Goal: Information Seeking & Learning: Learn about a topic

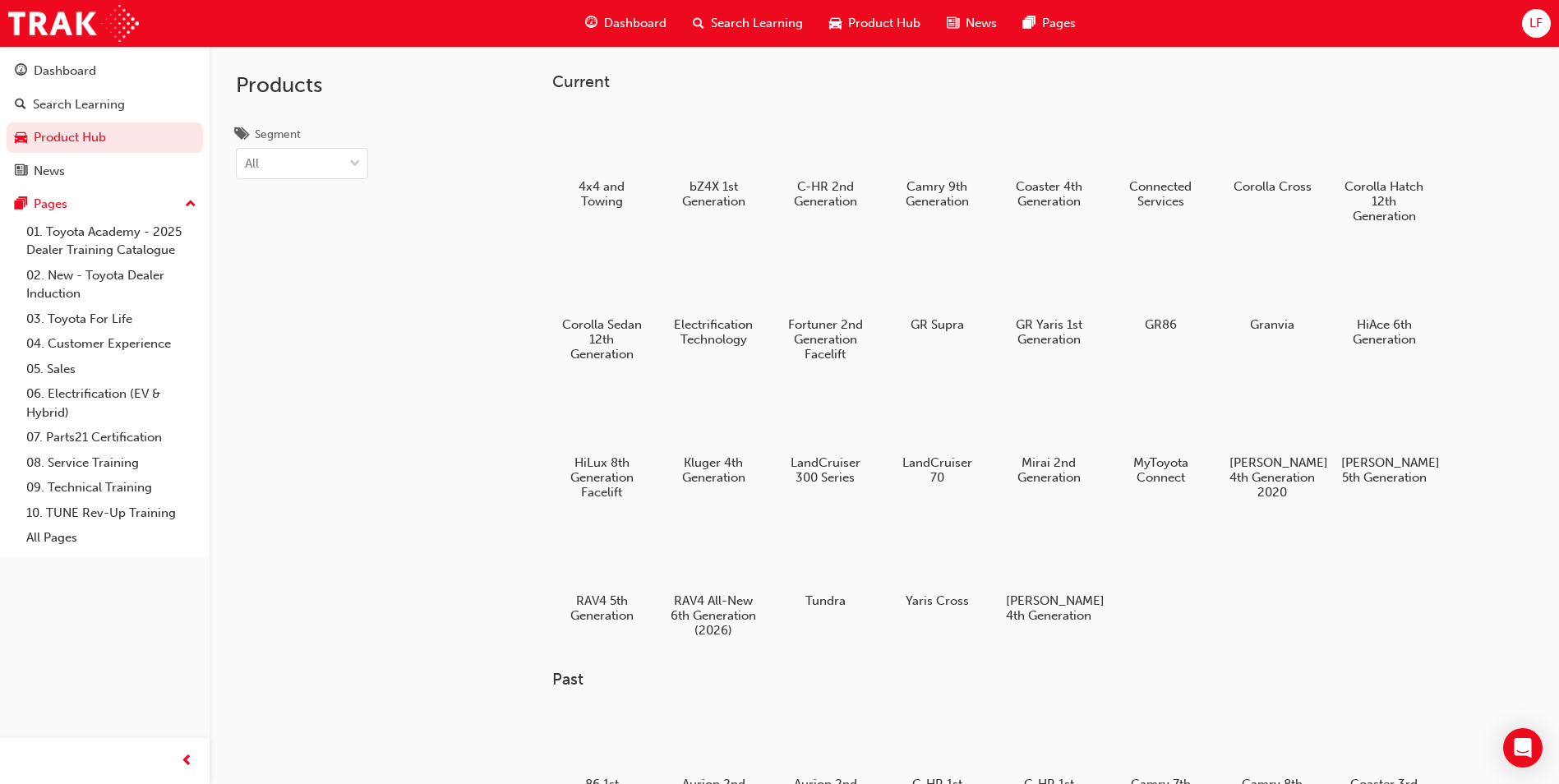
click at [747, 29] on span "Search Learning" at bounding box center [757, 23] width 92 height 19
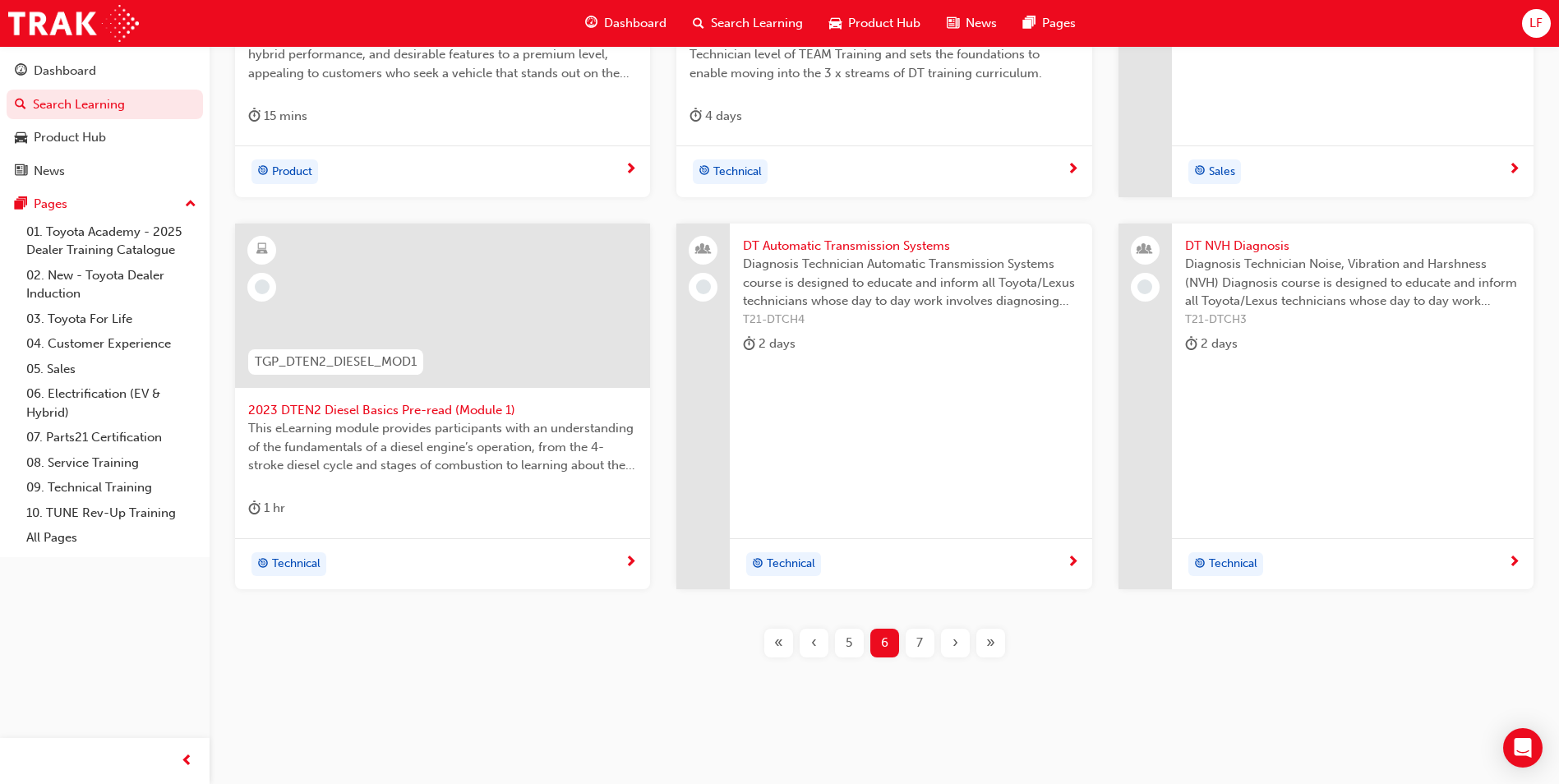
scroll to position [645, 0]
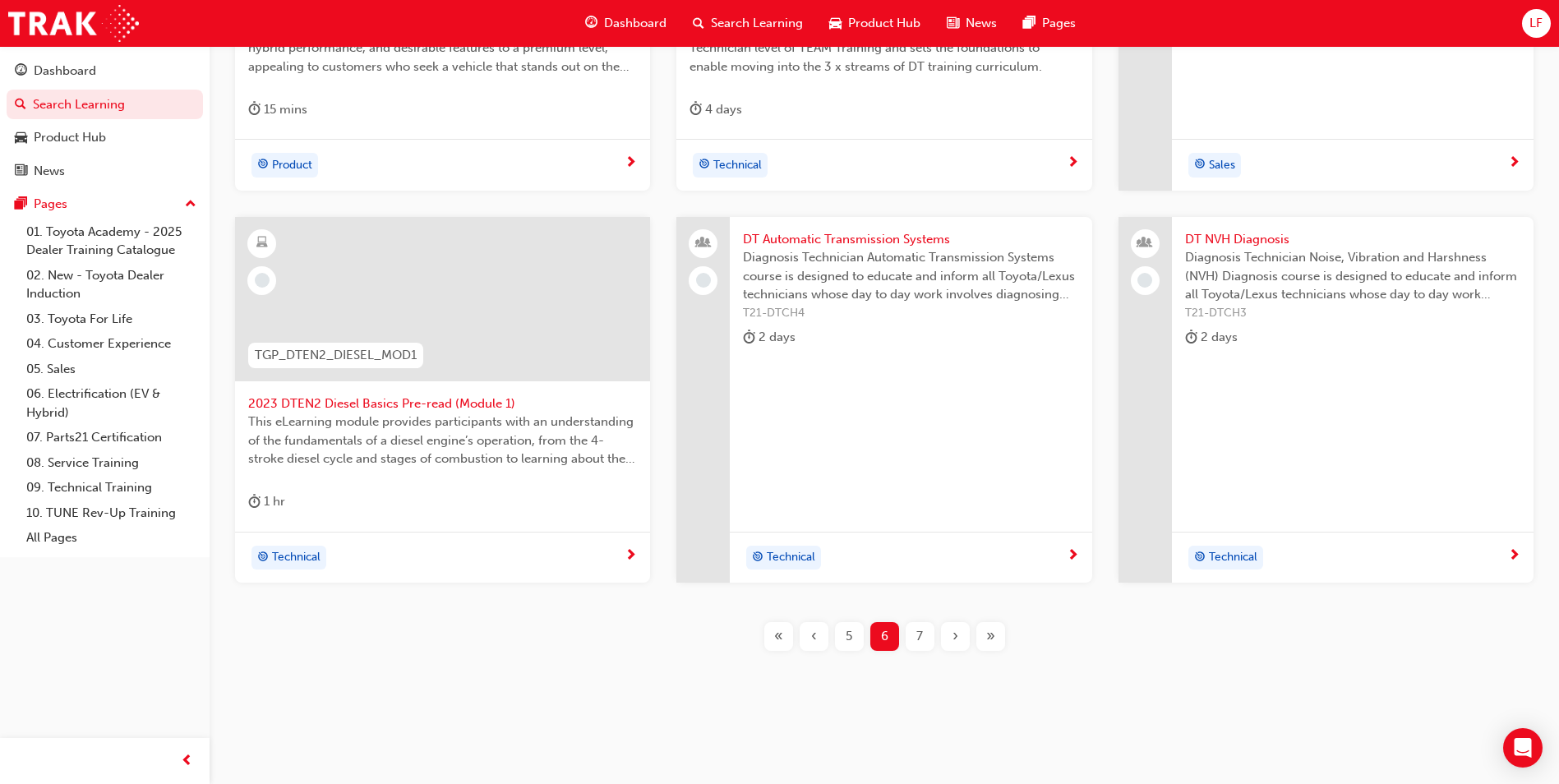
click at [930, 638] on div "7" at bounding box center [920, 636] width 29 height 29
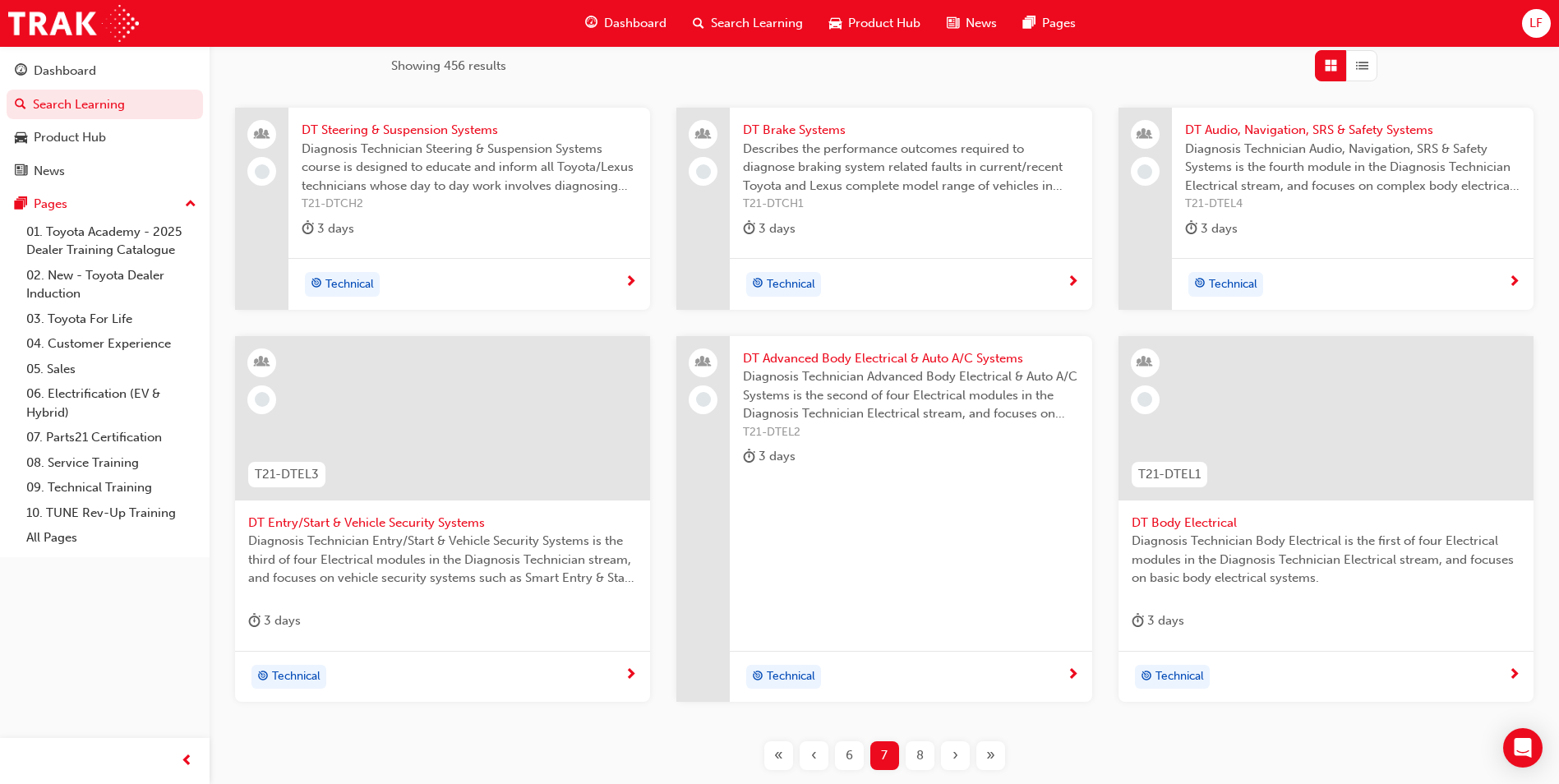
scroll to position [399, 0]
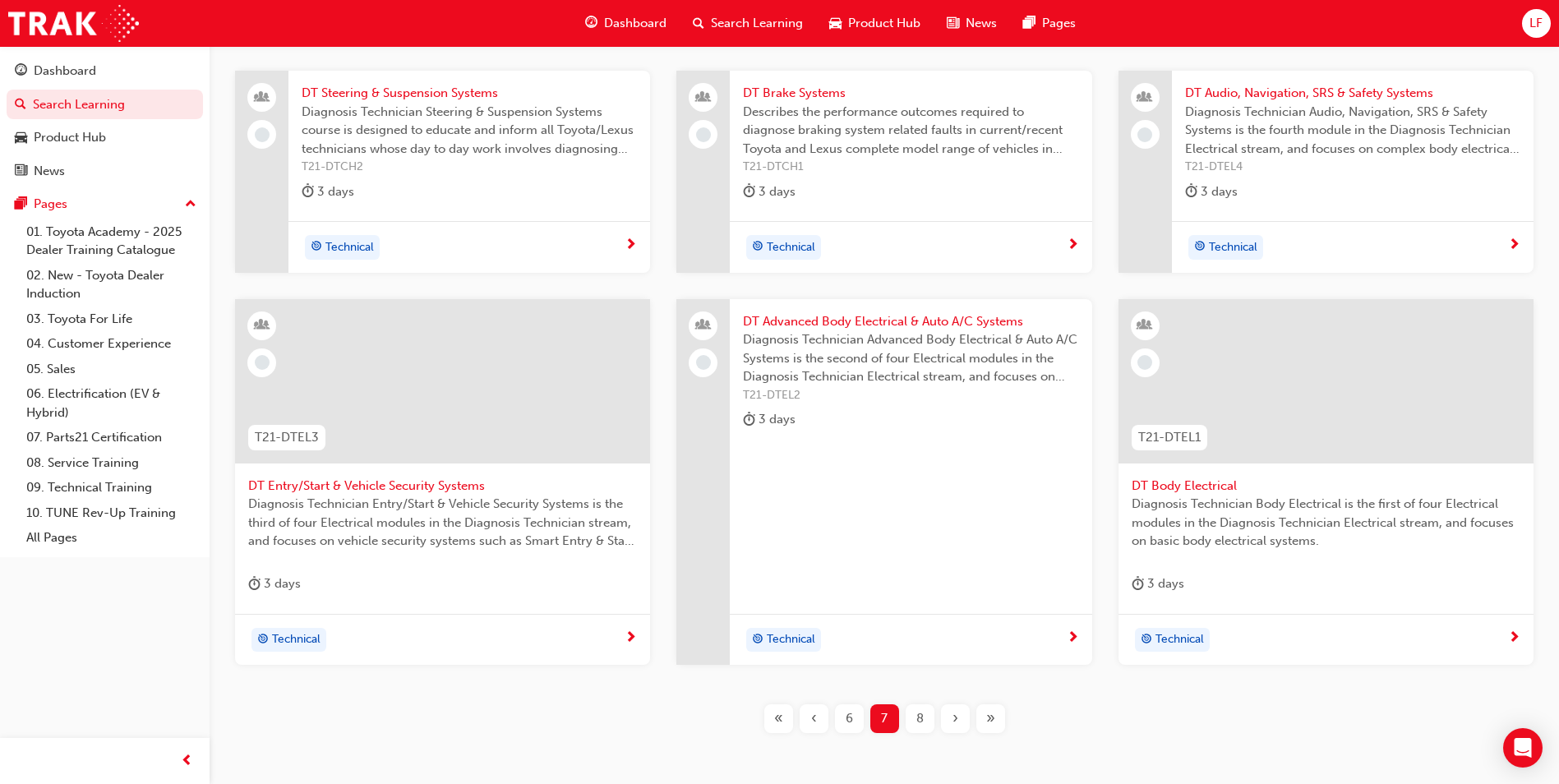
click at [919, 716] on span "8" at bounding box center [920, 718] width 7 height 19
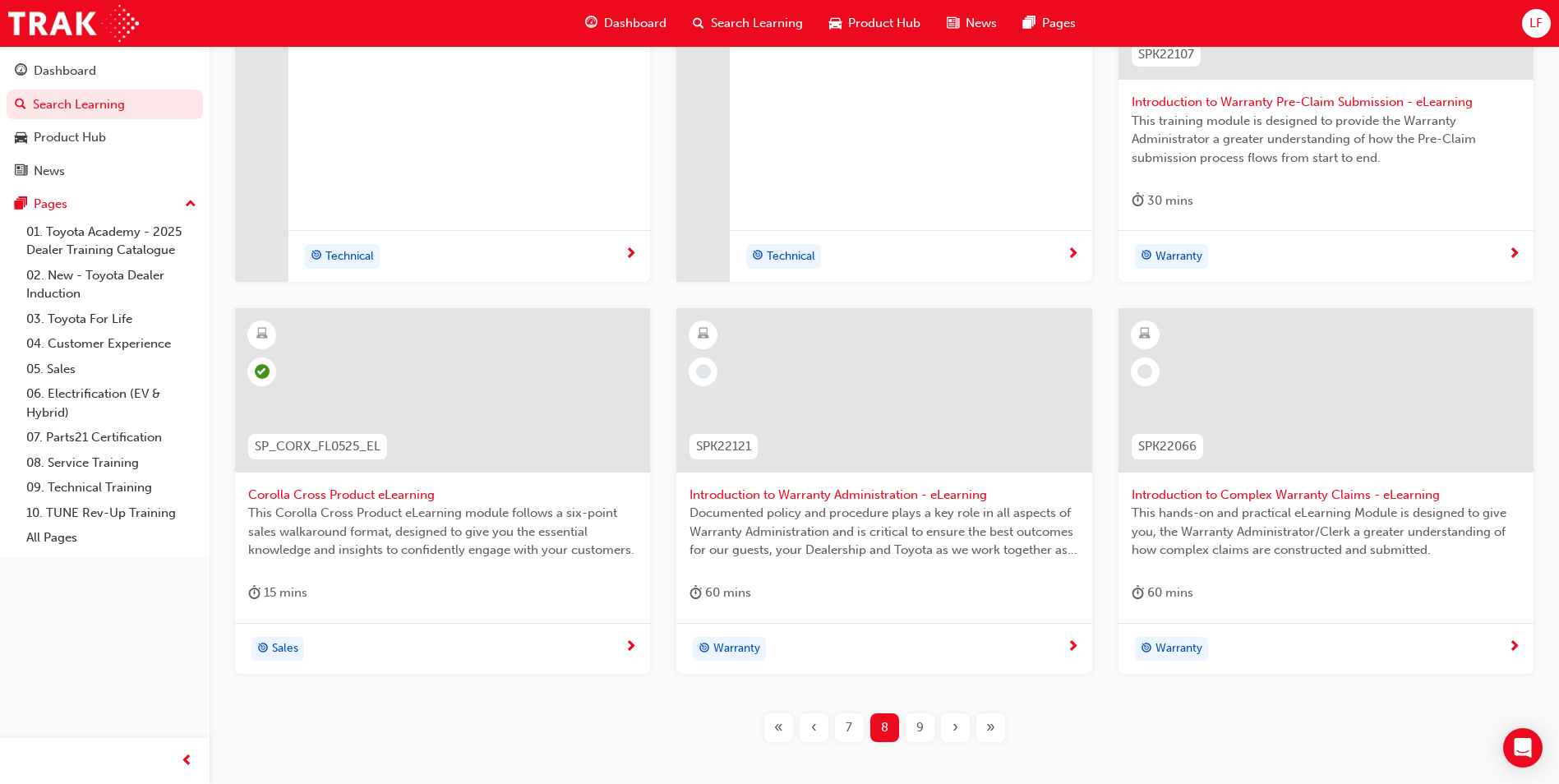
scroll to position [645, 0]
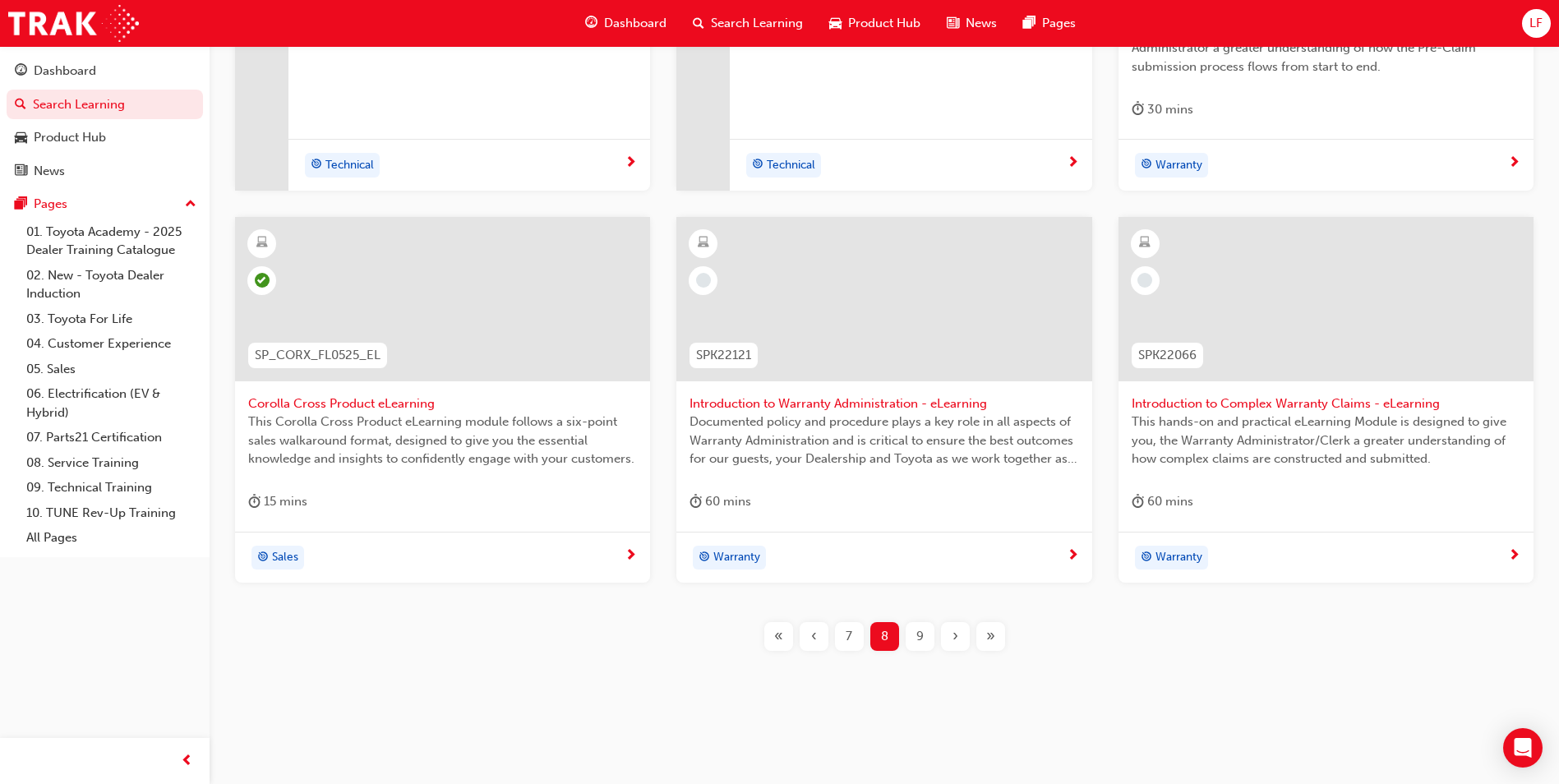
click at [777, 636] on span "«" at bounding box center [779, 636] width 9 height 19
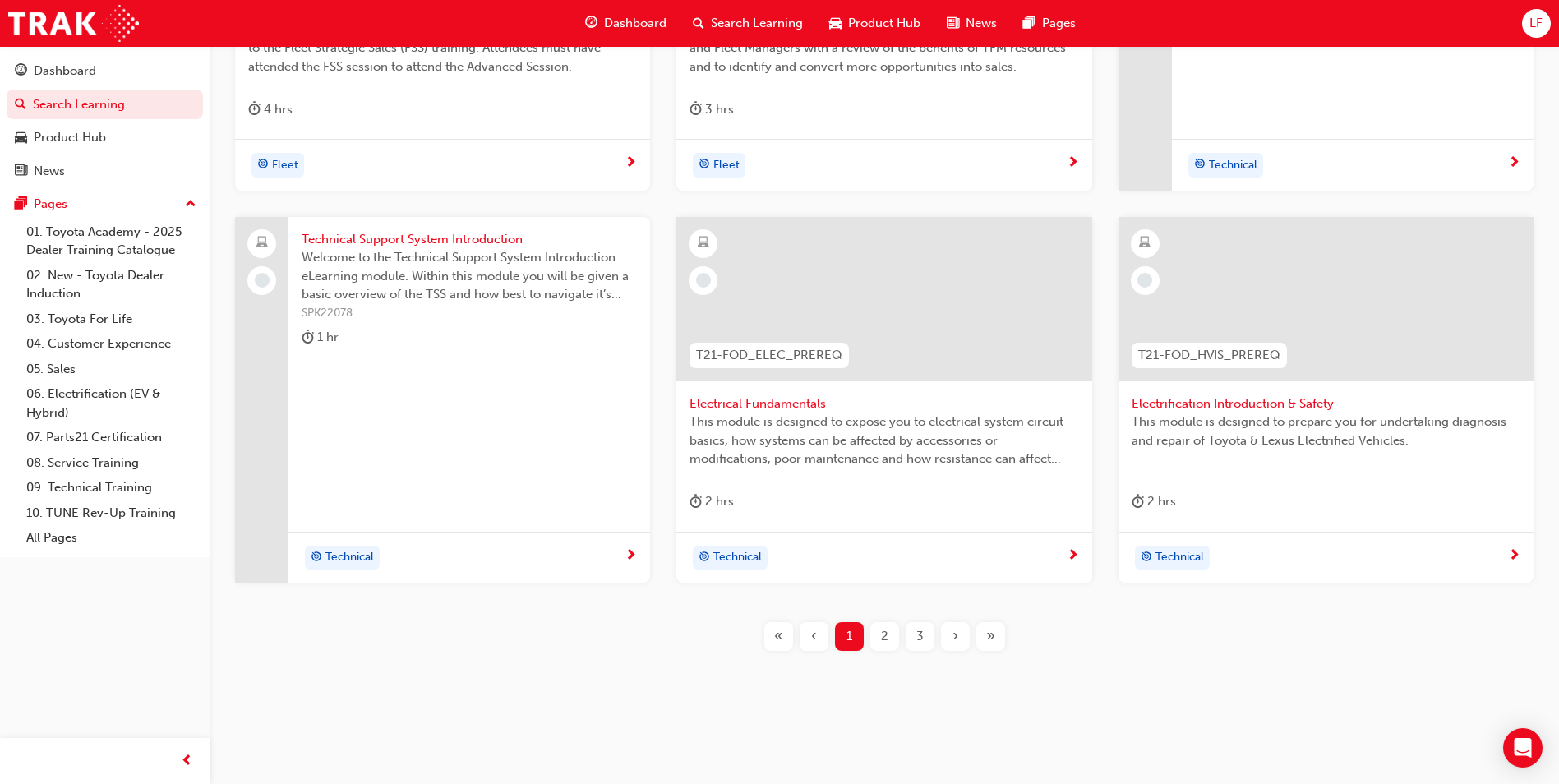
click at [896, 650] on button "2" at bounding box center [884, 636] width 36 height 29
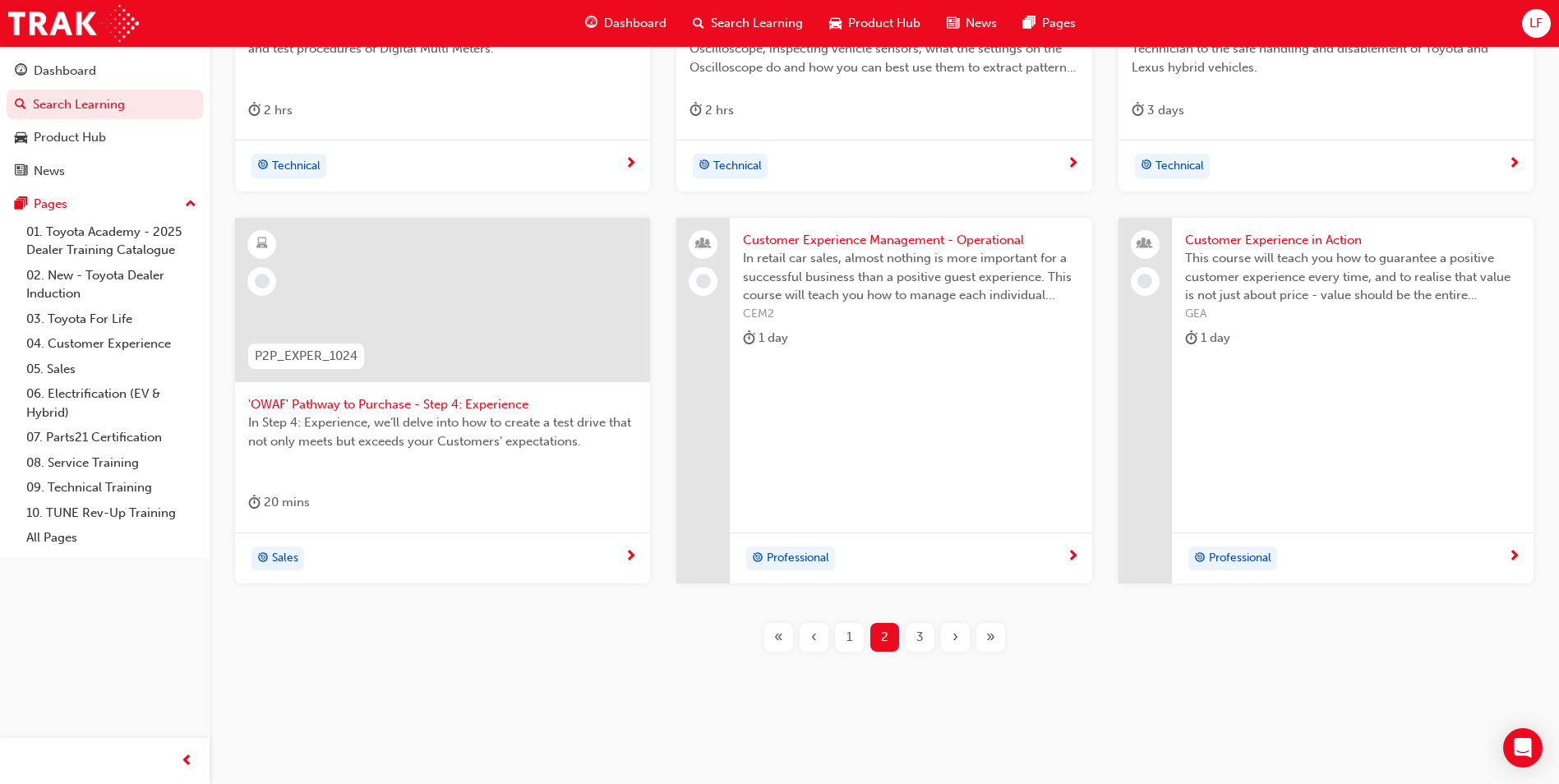
scroll to position [645, 0]
click at [910, 633] on div "3" at bounding box center [920, 636] width 29 height 29
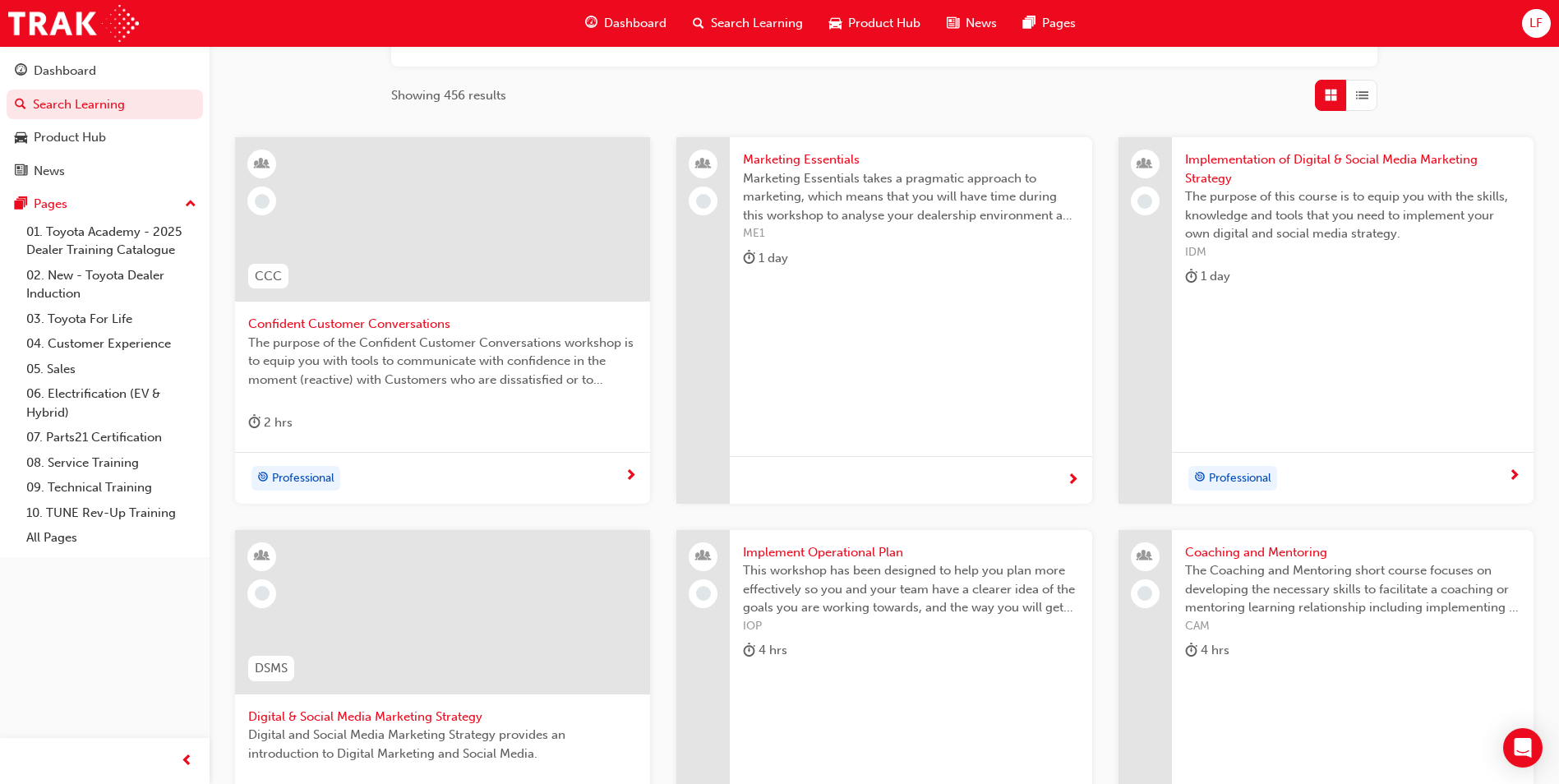
scroll to position [318, 0]
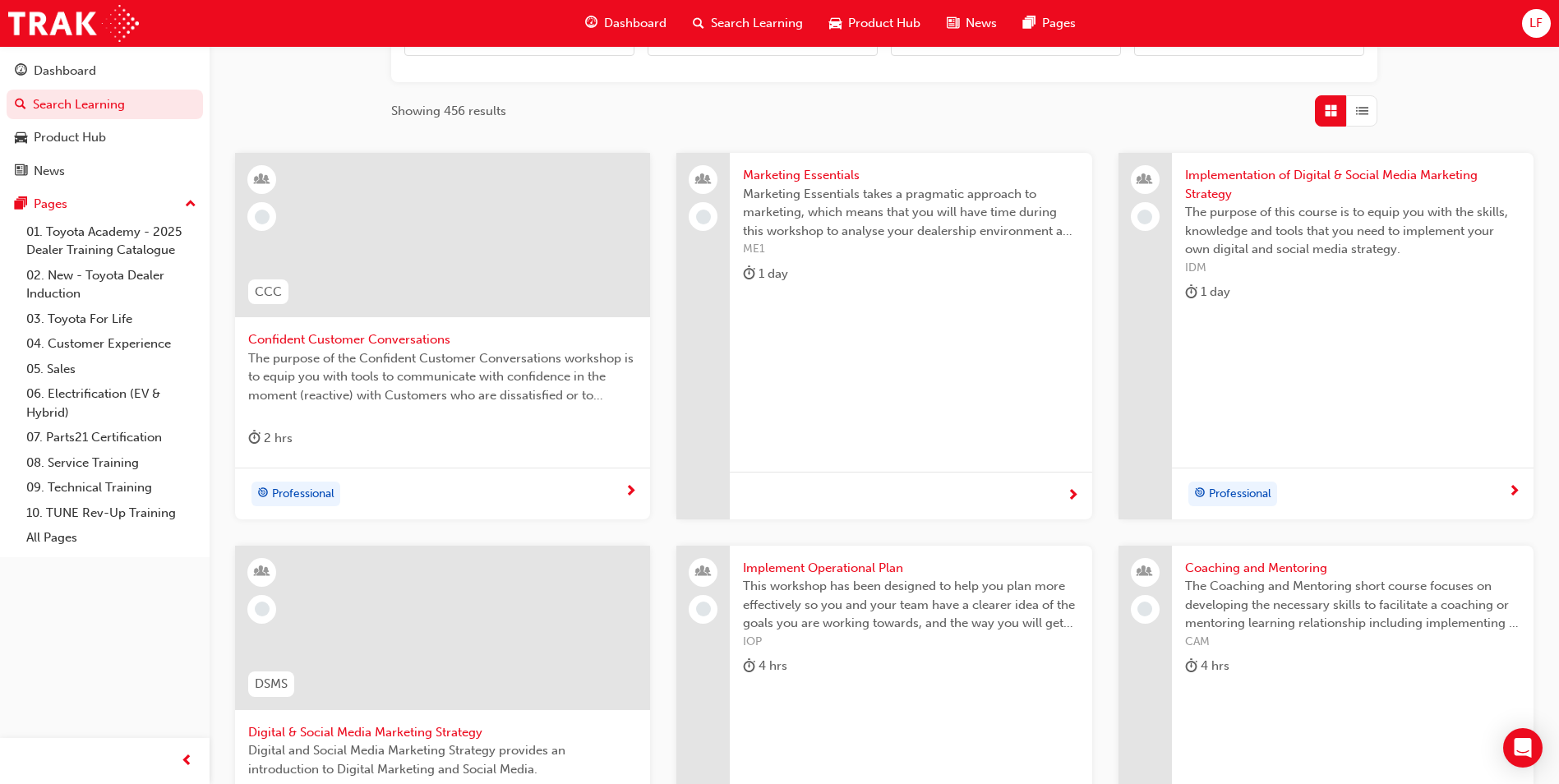
click at [891, 111] on div "Showing 456 results" at bounding box center [883, 111] width 986 height 31
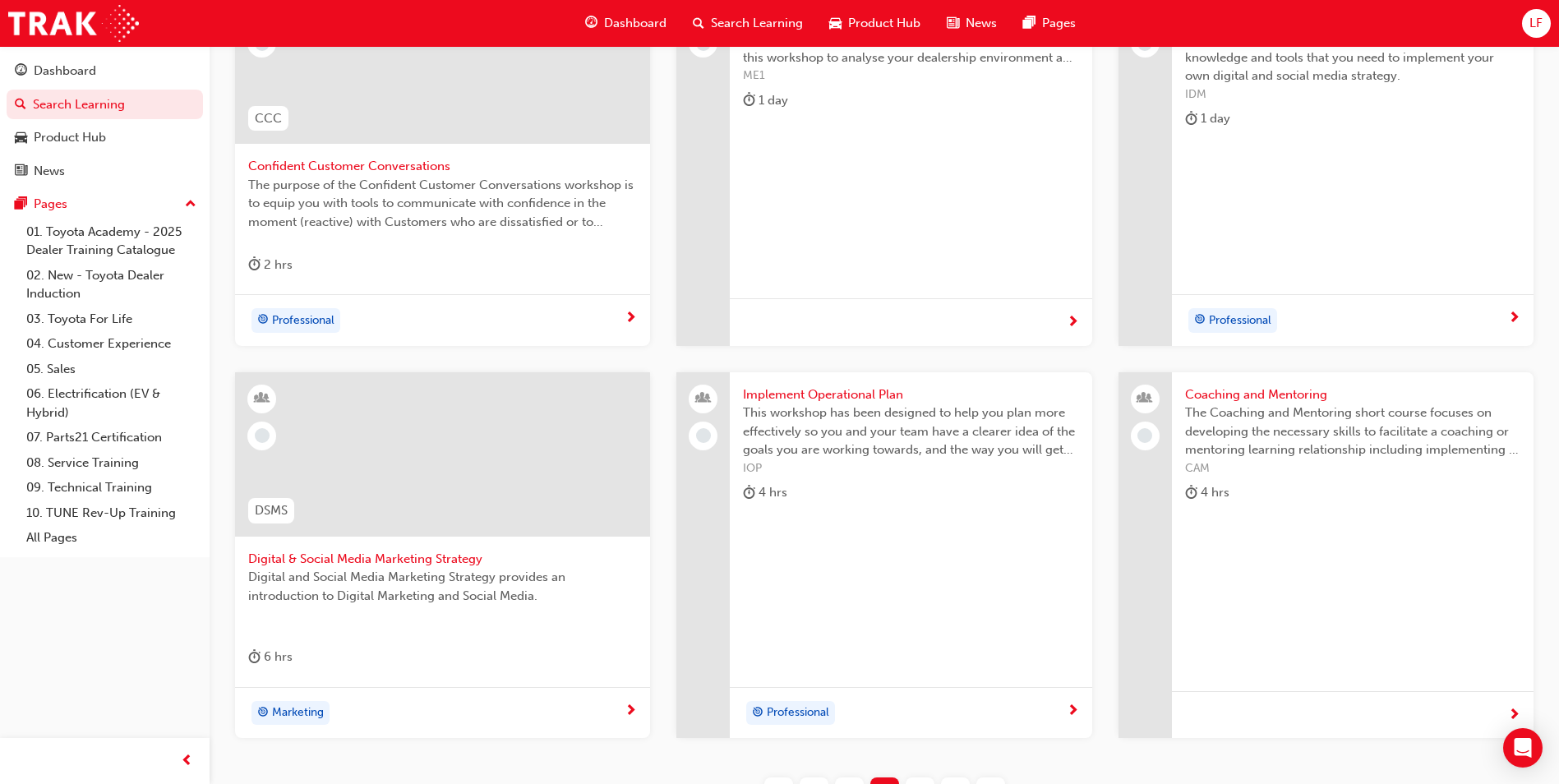
scroll to position [645, 0]
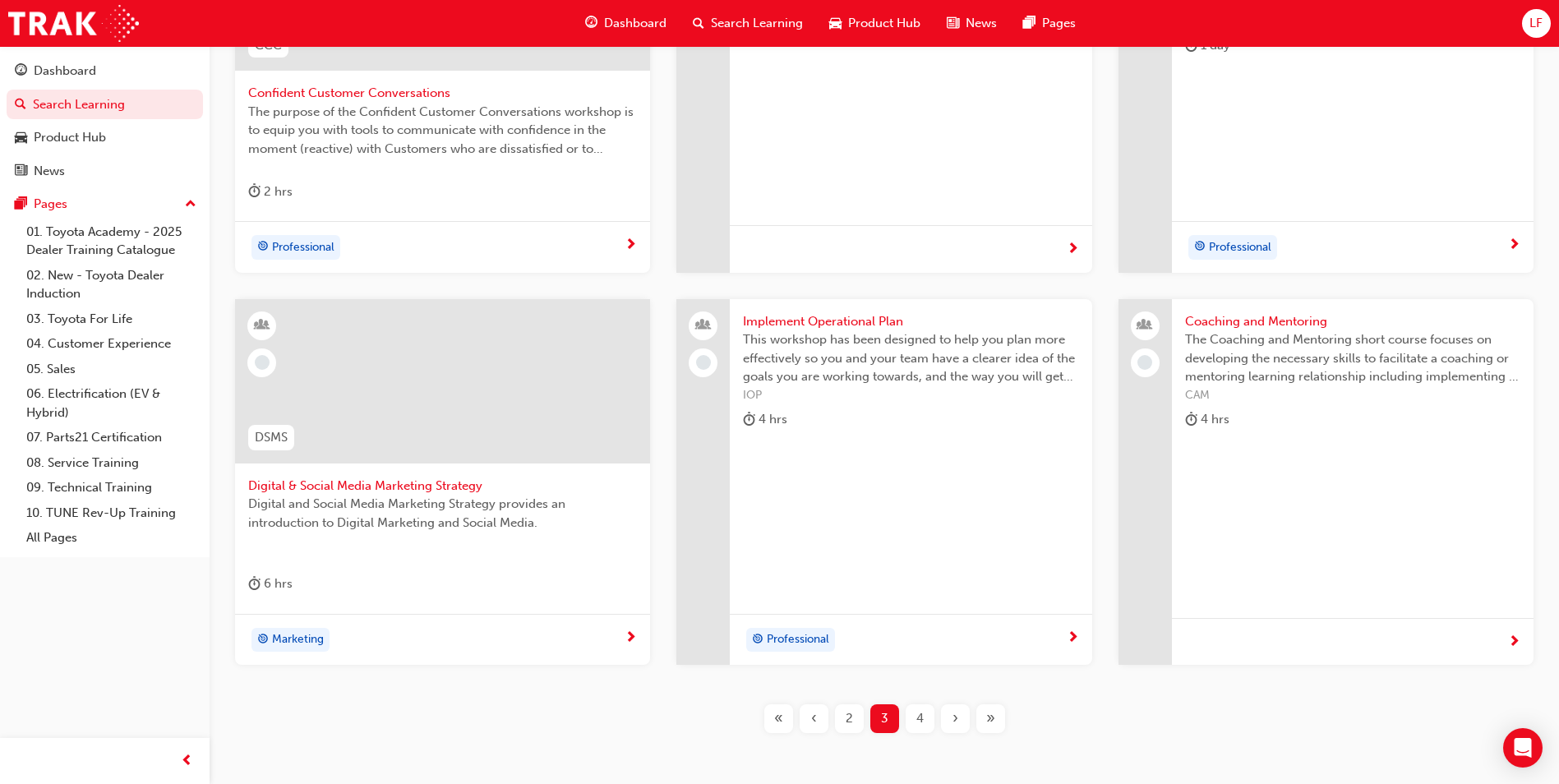
click at [913, 712] on div "4" at bounding box center [920, 718] width 29 height 29
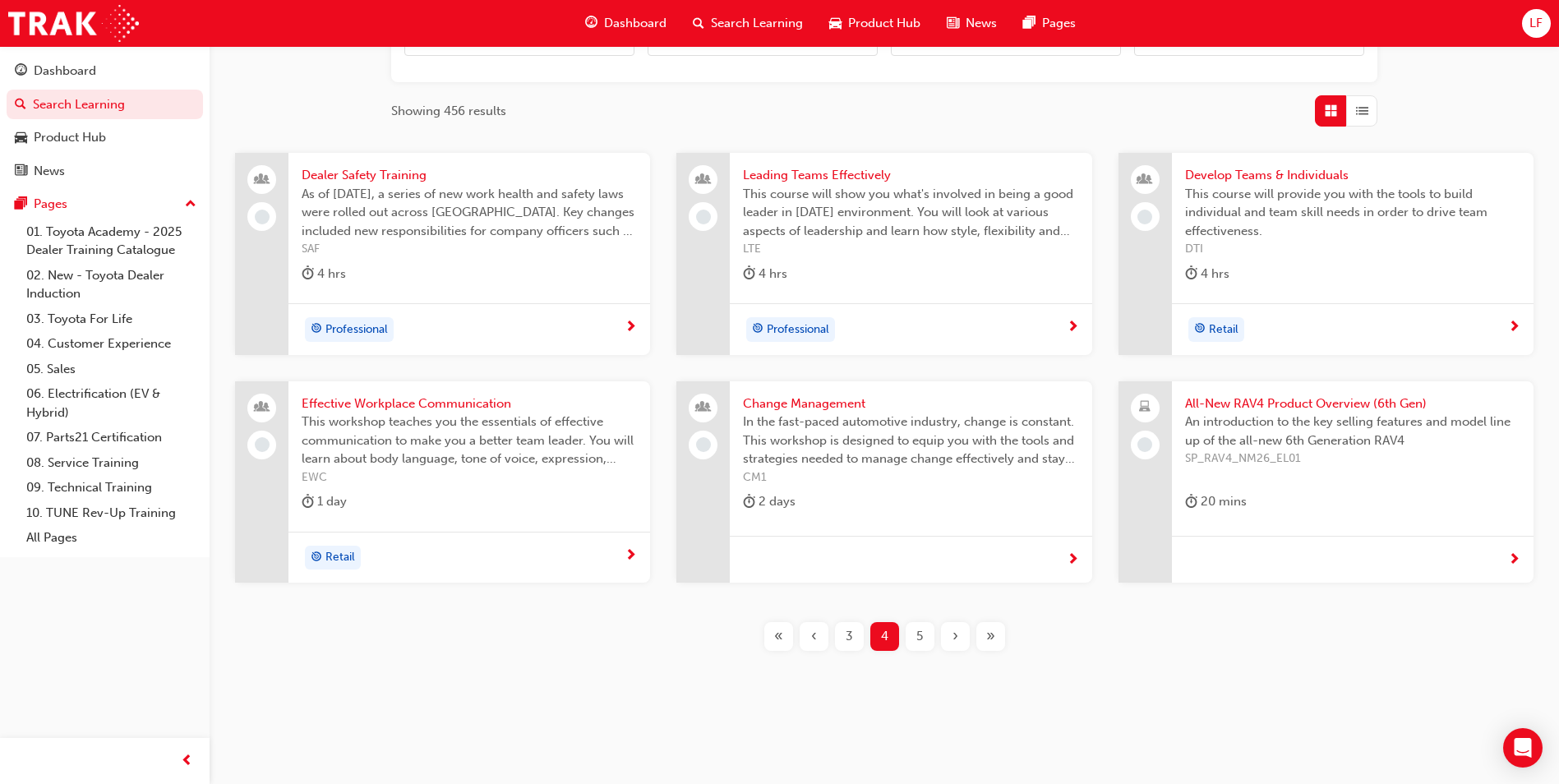
scroll to position [318, 0]
click at [988, 637] on span "»" at bounding box center [990, 636] width 9 height 19
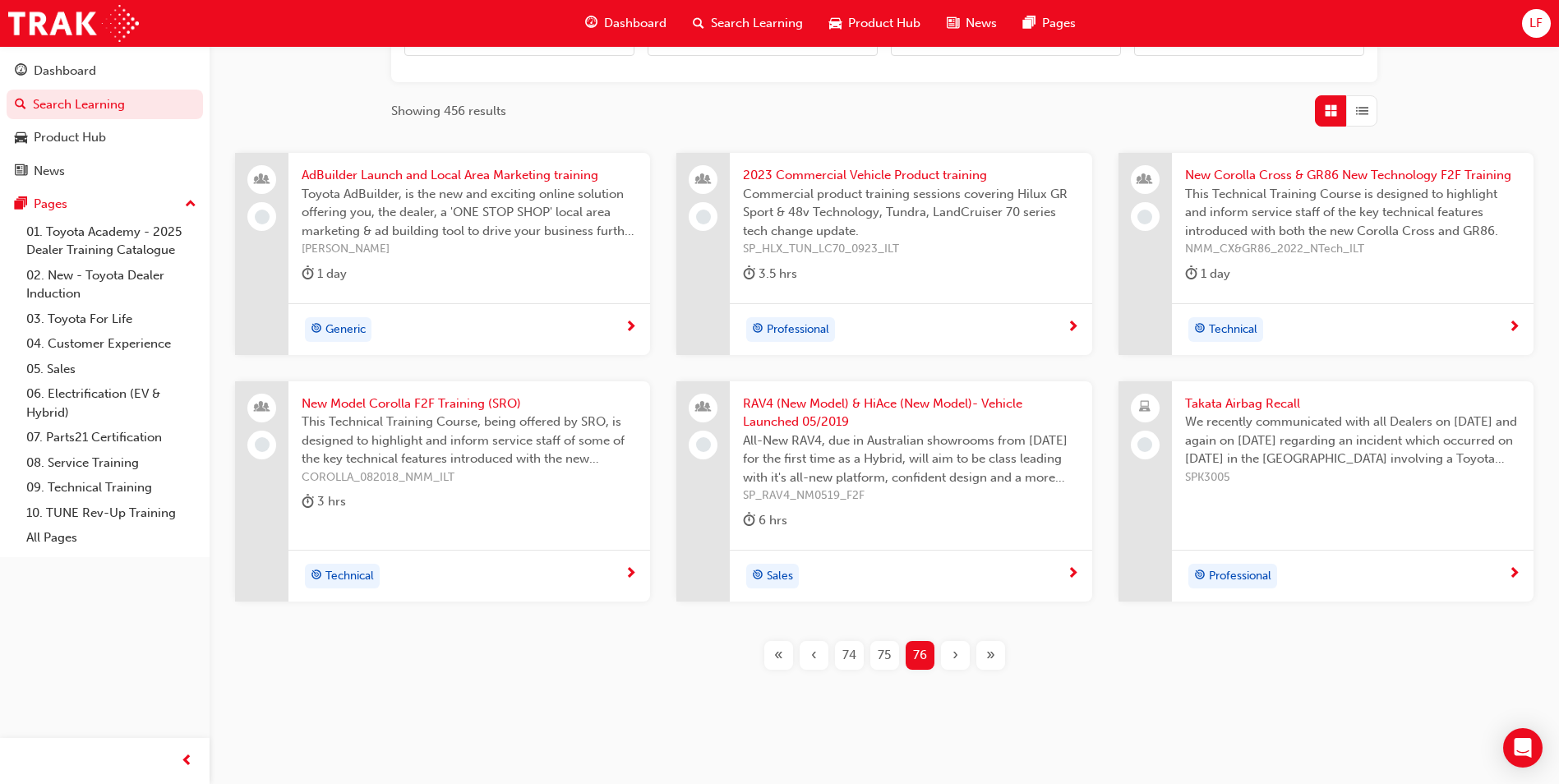
click at [871, 418] on span "RAV4 (New Model) & HiAce (New Model)- Vehicle Launched 05/2019" at bounding box center [911, 412] width 335 height 37
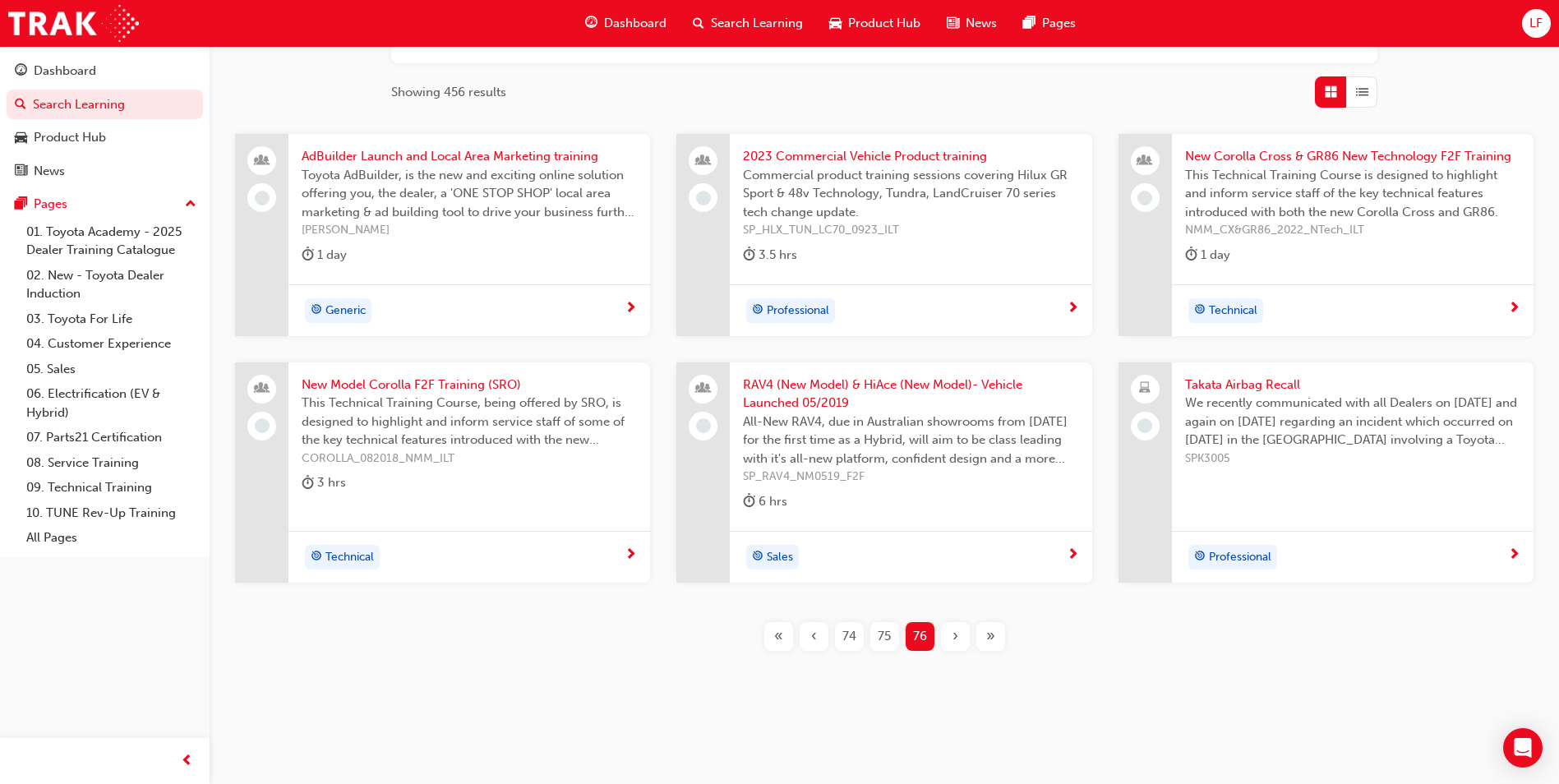
scroll to position [336, 0]
click at [788, 638] on div "«" at bounding box center [779, 636] width 29 height 29
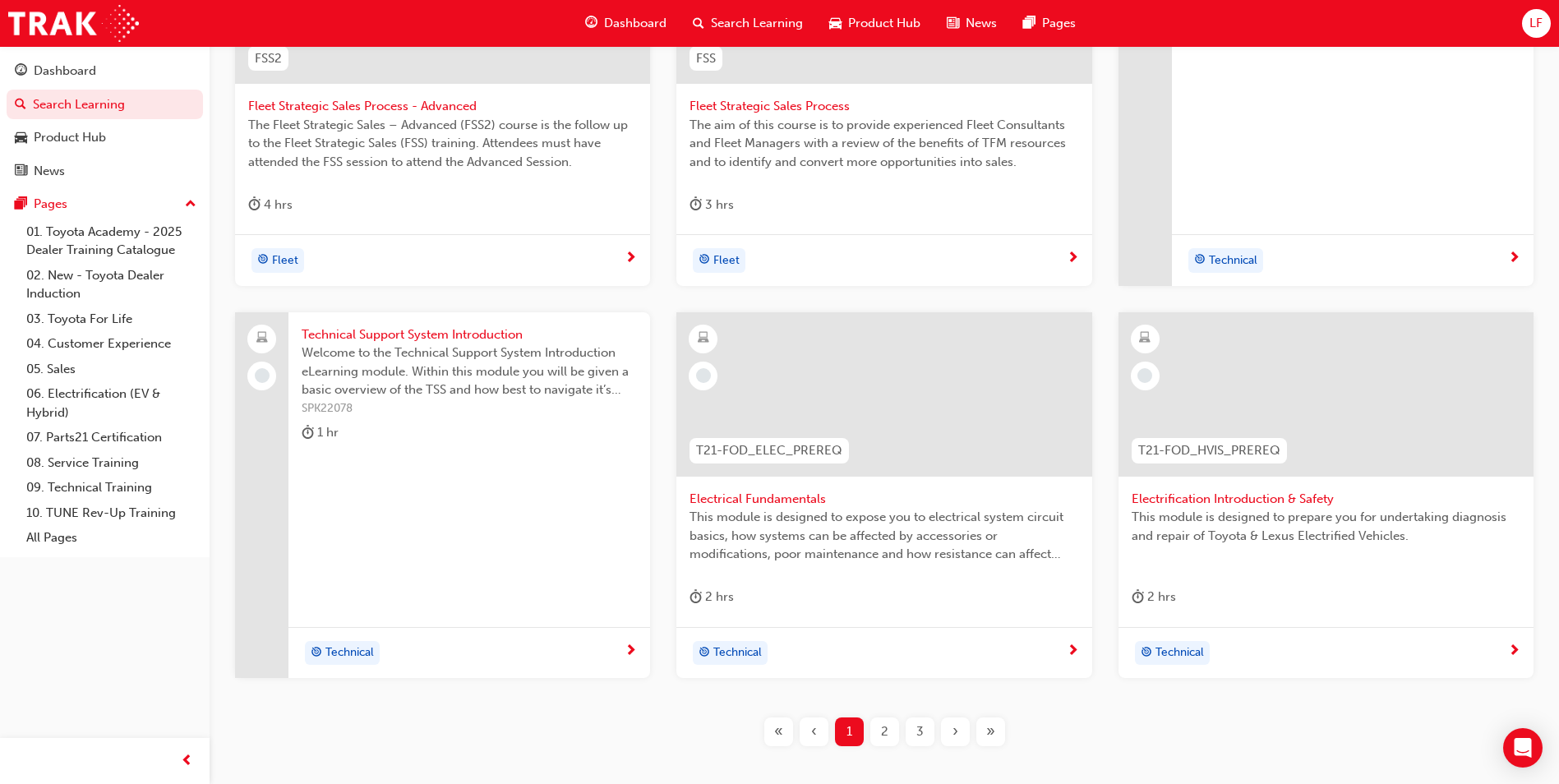
scroll to position [645, 0]
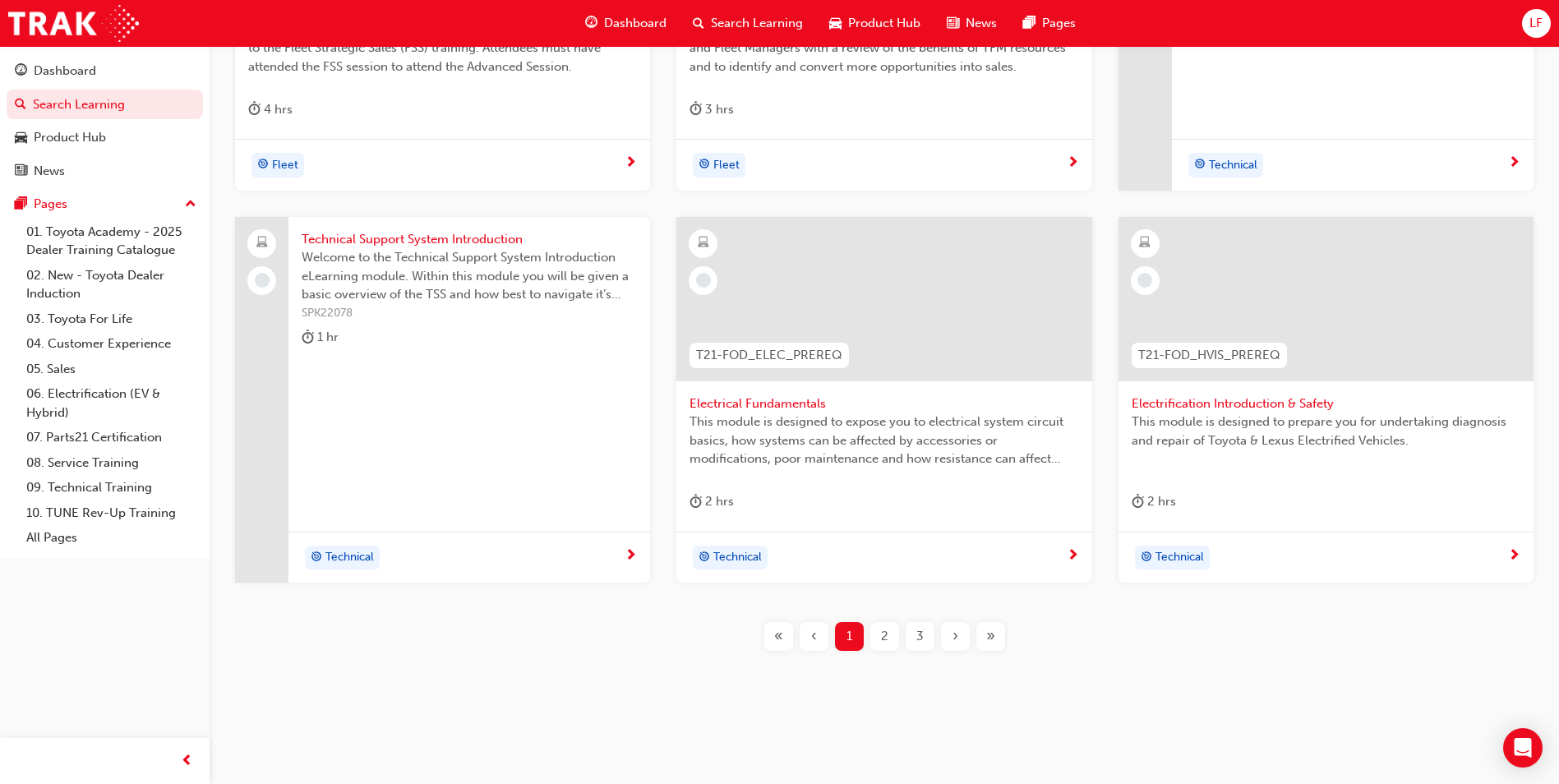
click at [917, 639] on span "3" at bounding box center [920, 636] width 7 height 19
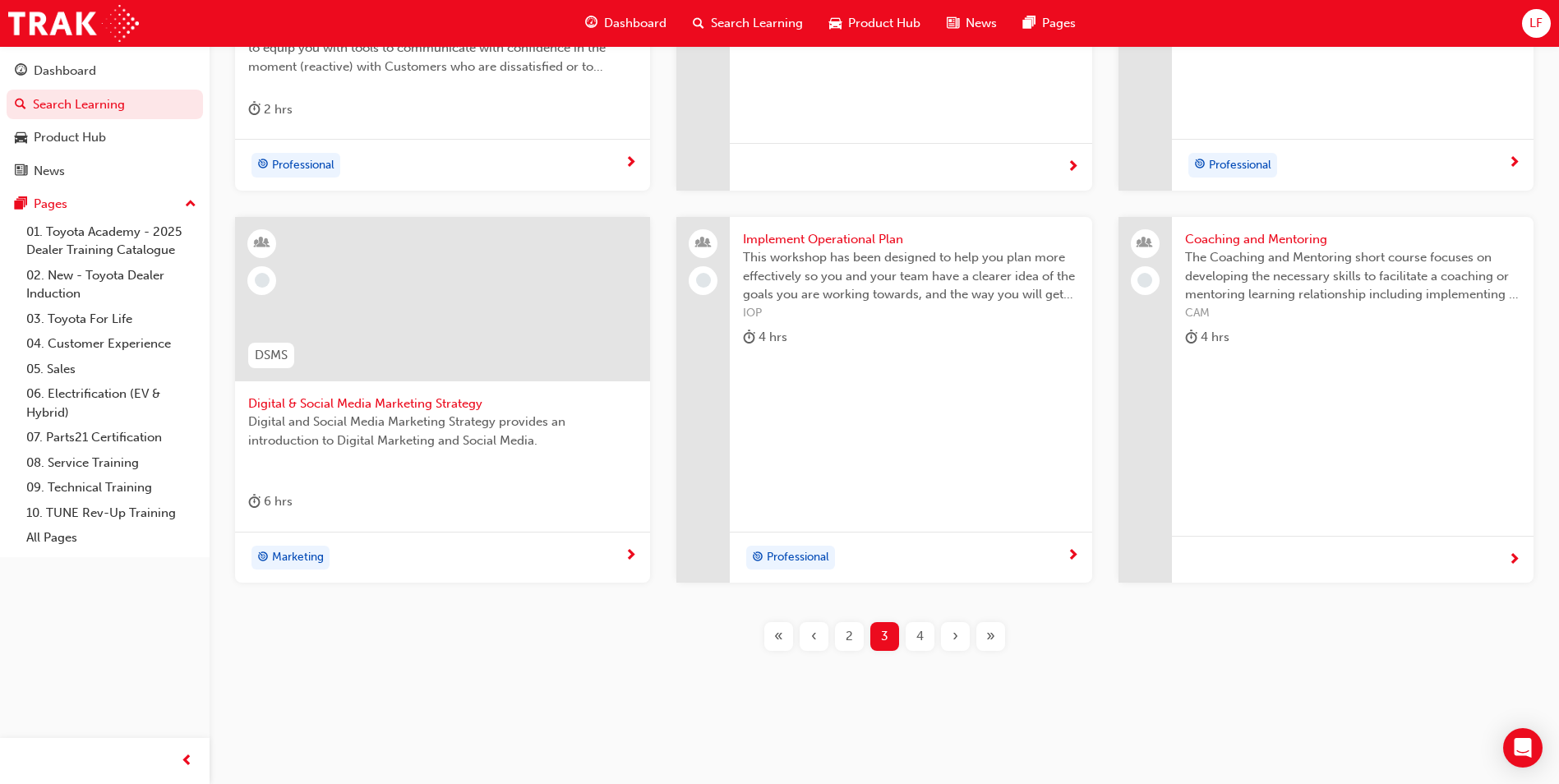
click at [923, 638] on span "4" at bounding box center [920, 636] width 7 height 19
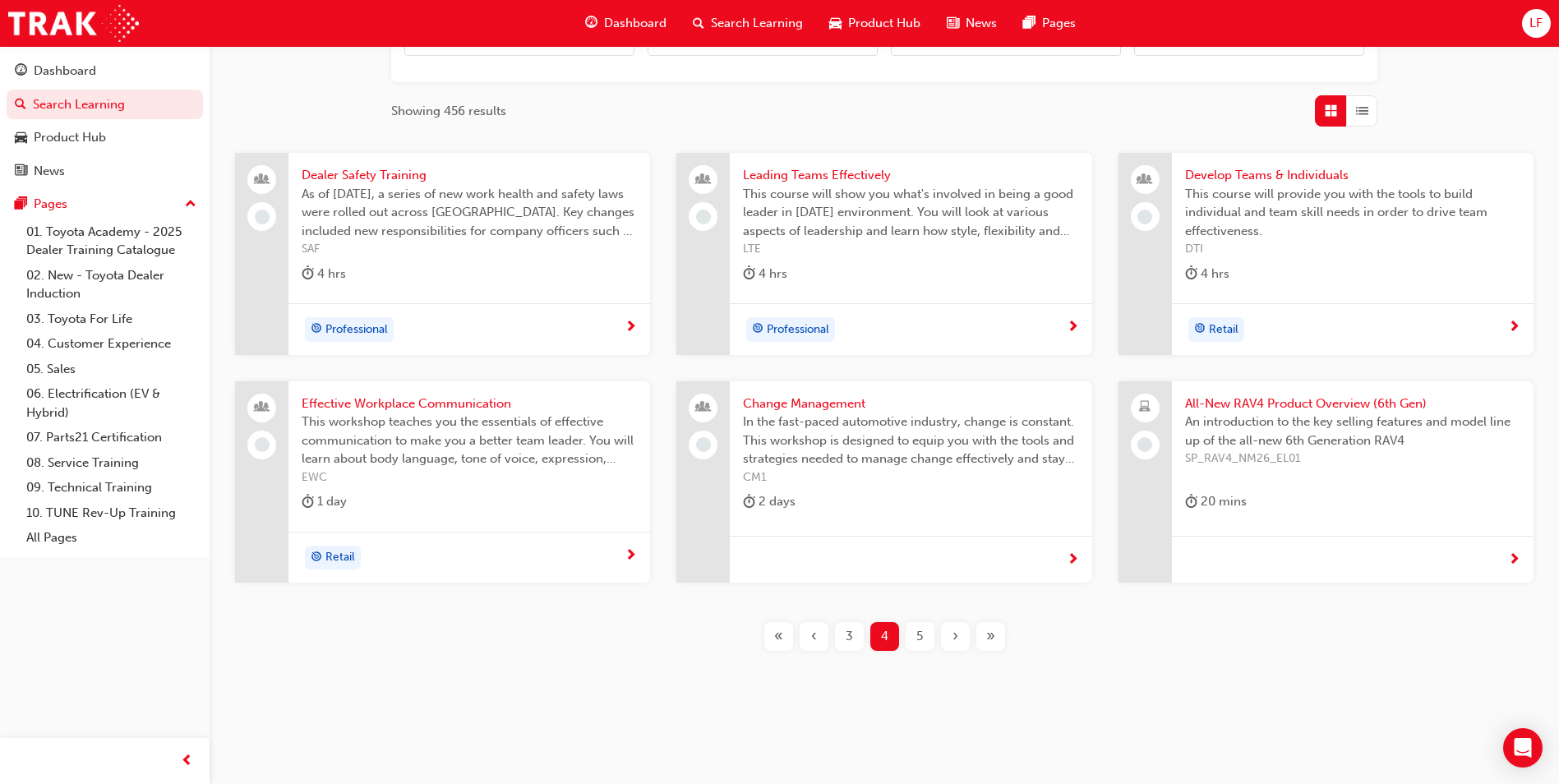
click at [923, 638] on span "5" at bounding box center [919, 636] width 7 height 19
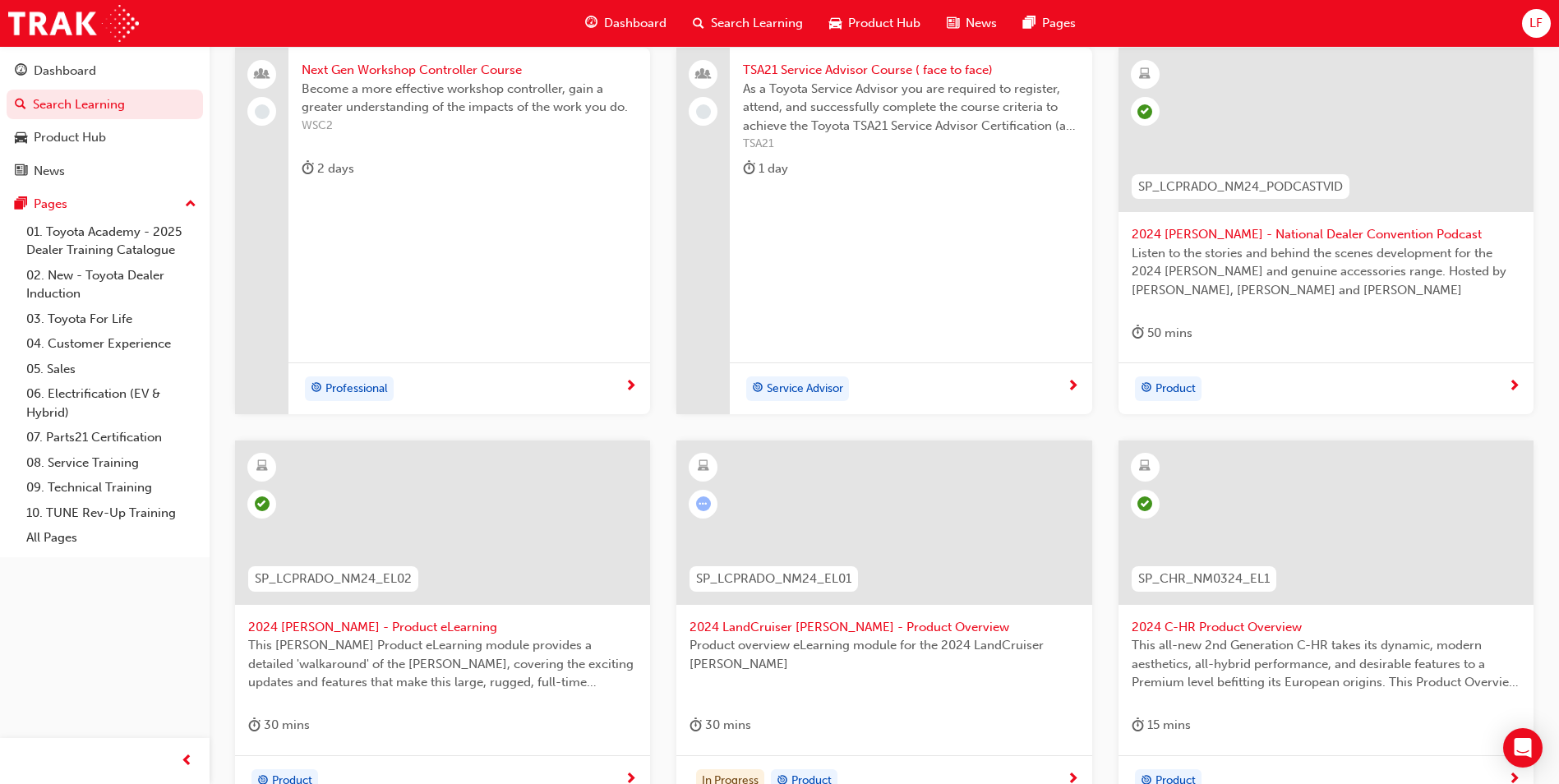
scroll to position [564, 0]
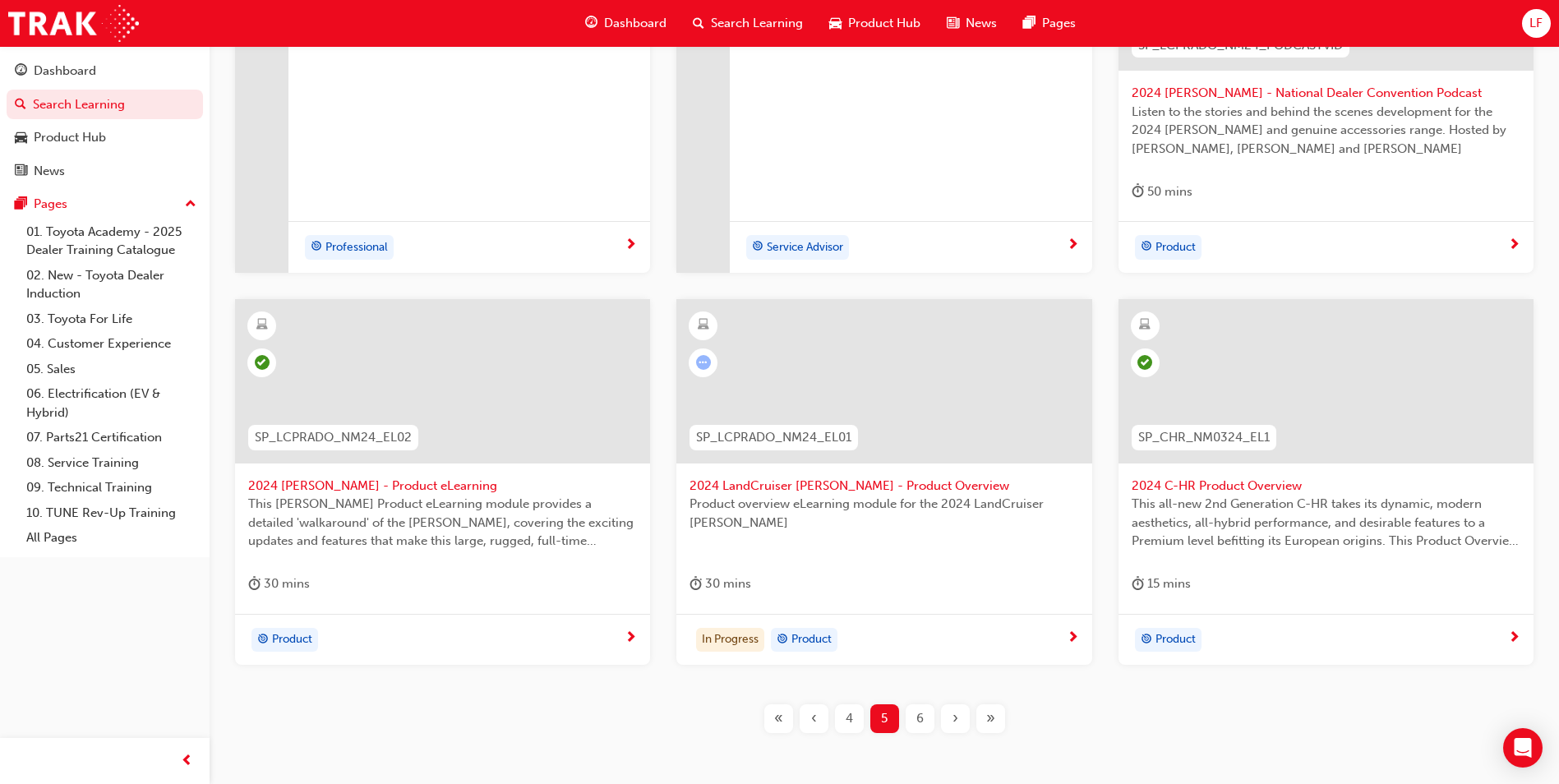
click at [920, 720] on span "6" at bounding box center [920, 718] width 7 height 19
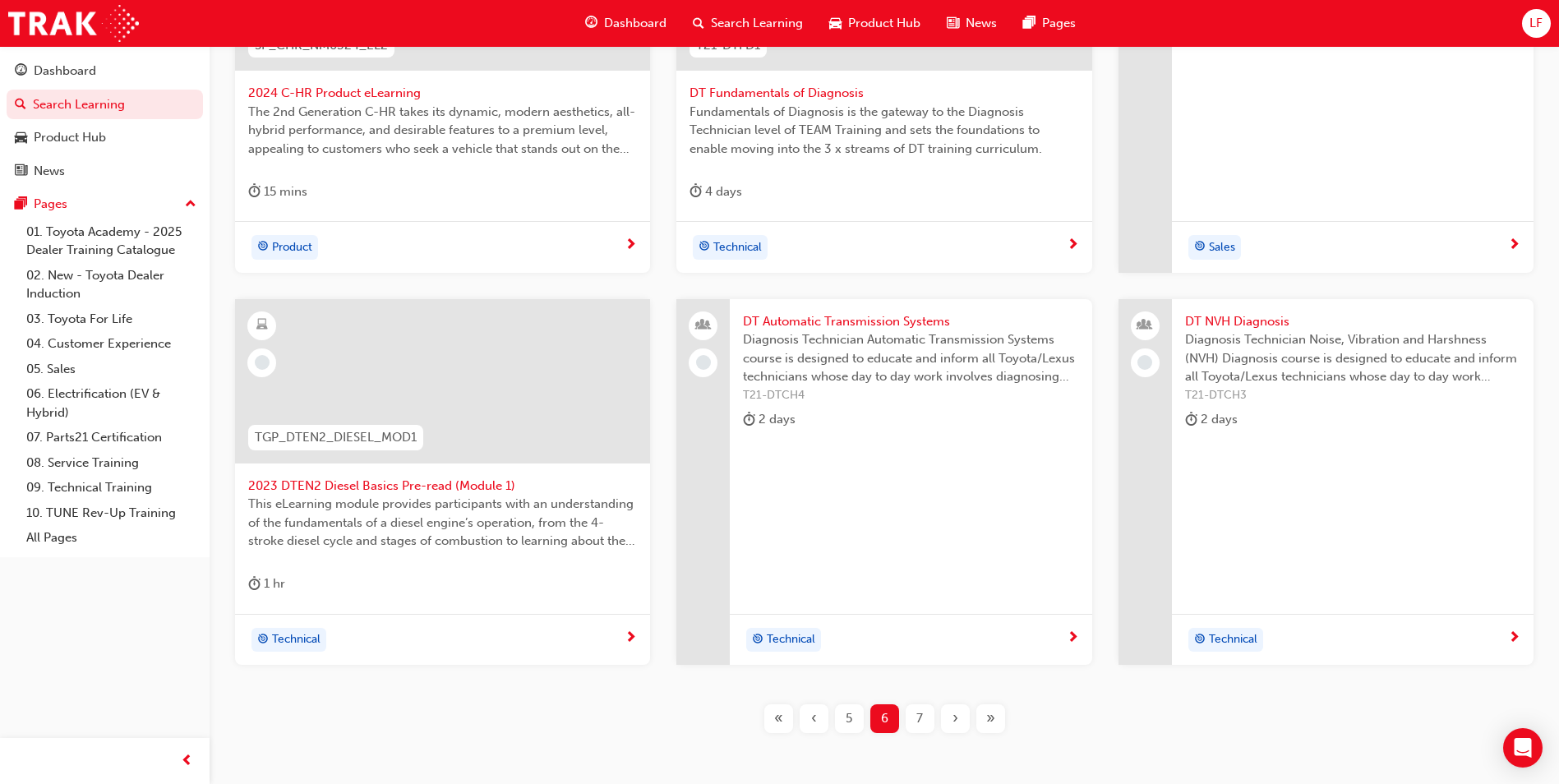
click at [926, 726] on div "7" at bounding box center [920, 718] width 29 height 29
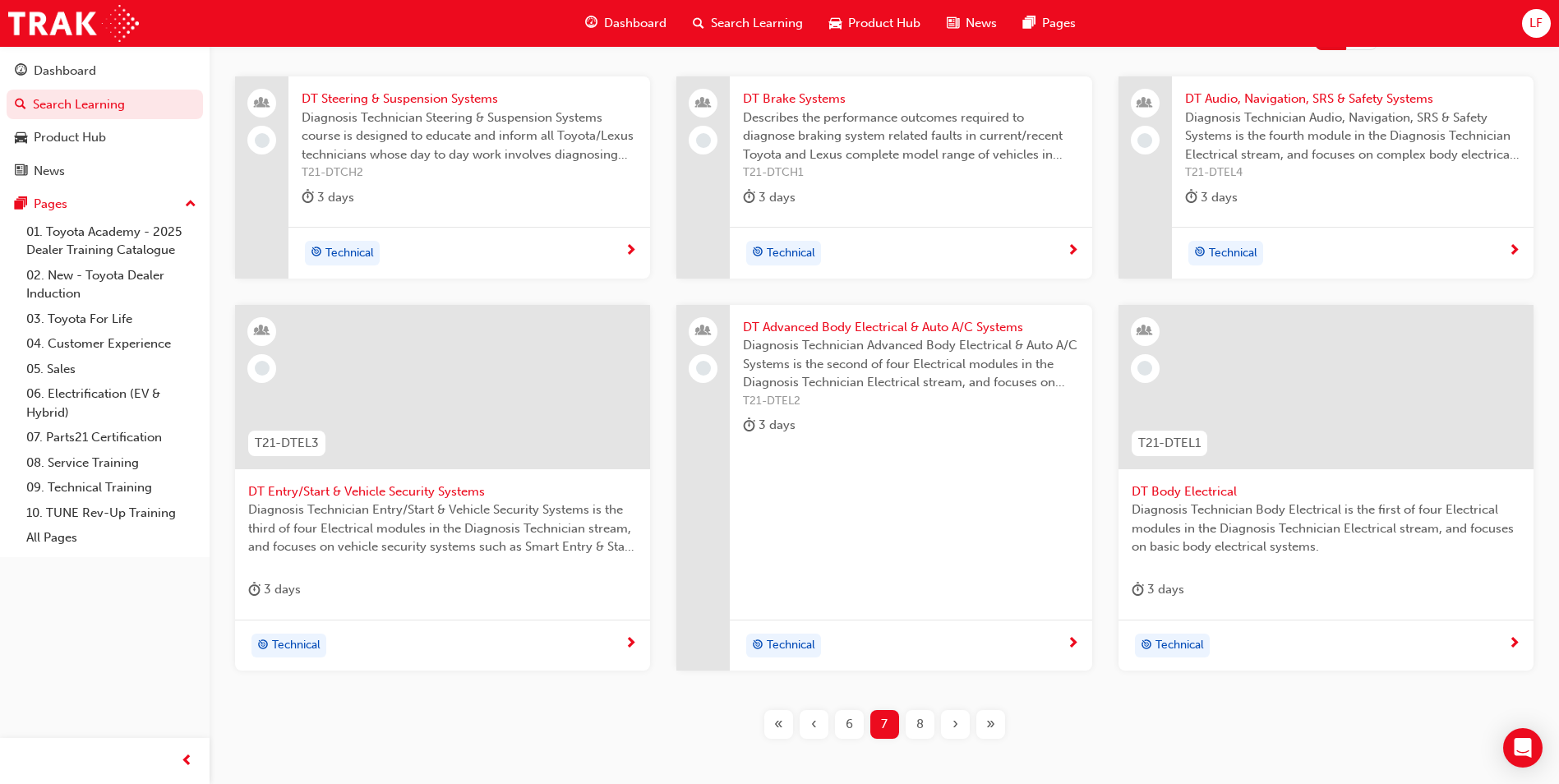
scroll to position [481, 0]
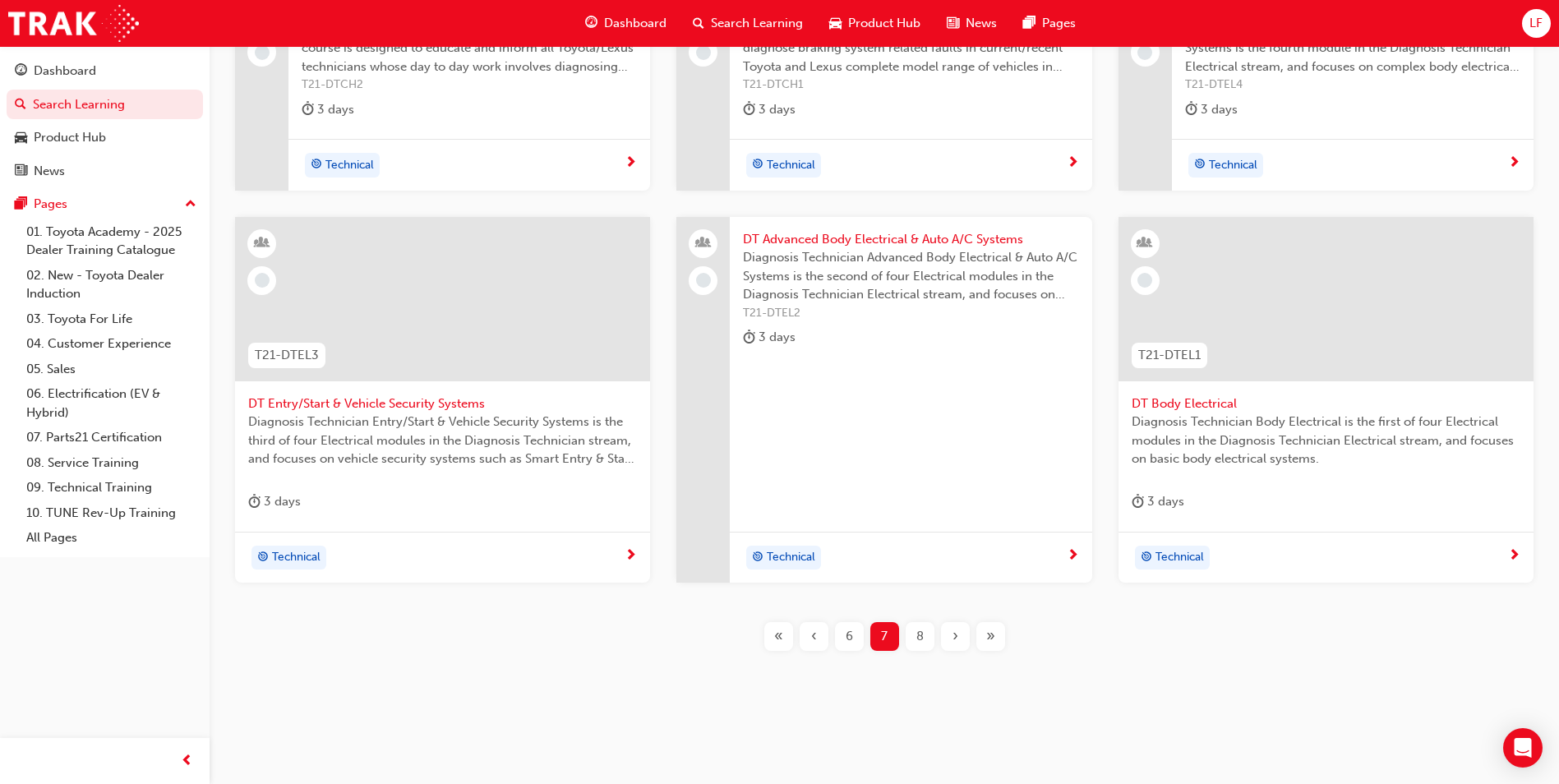
click at [914, 638] on div "8" at bounding box center [920, 636] width 29 height 29
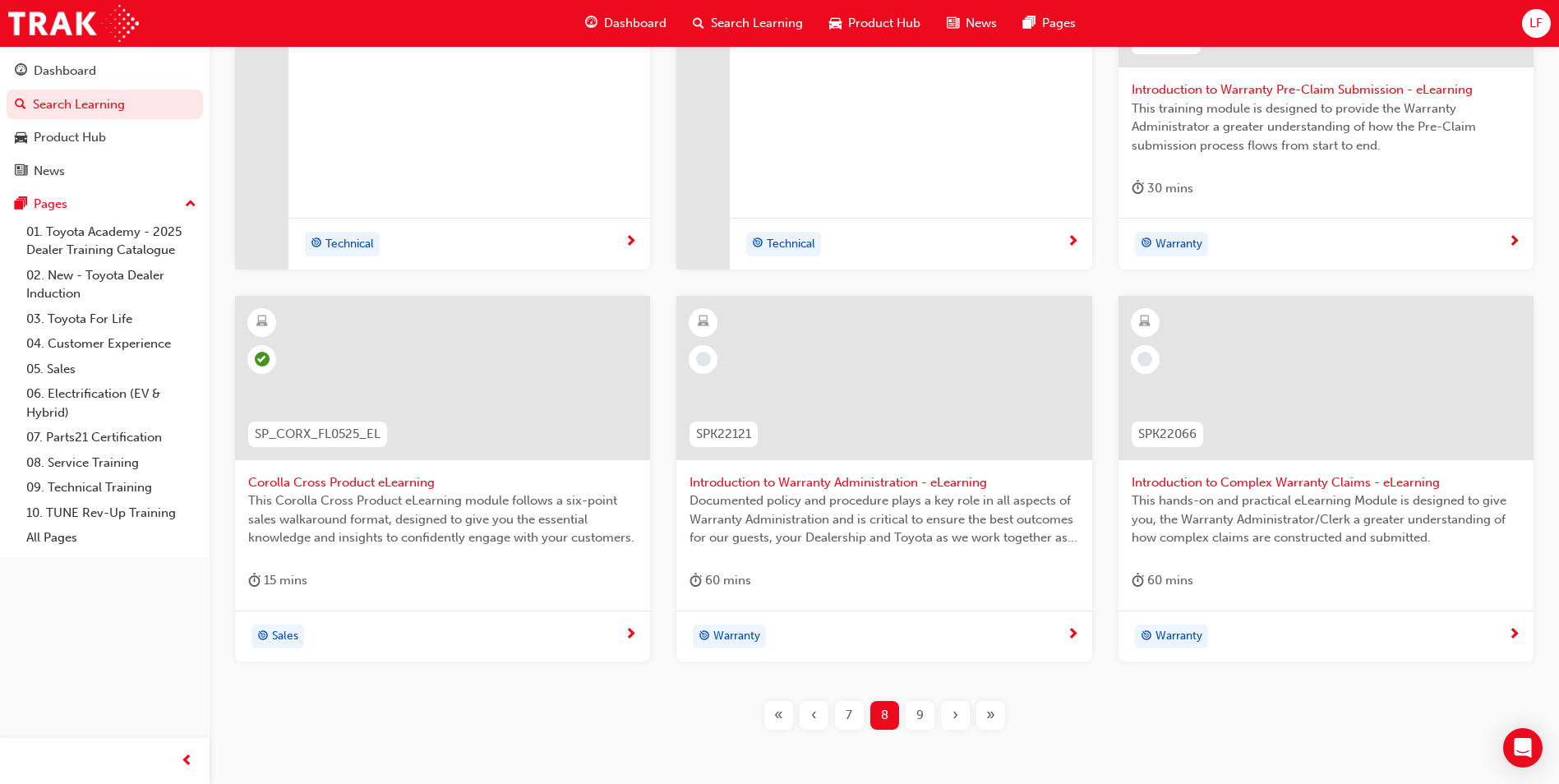
scroll to position [645, 0]
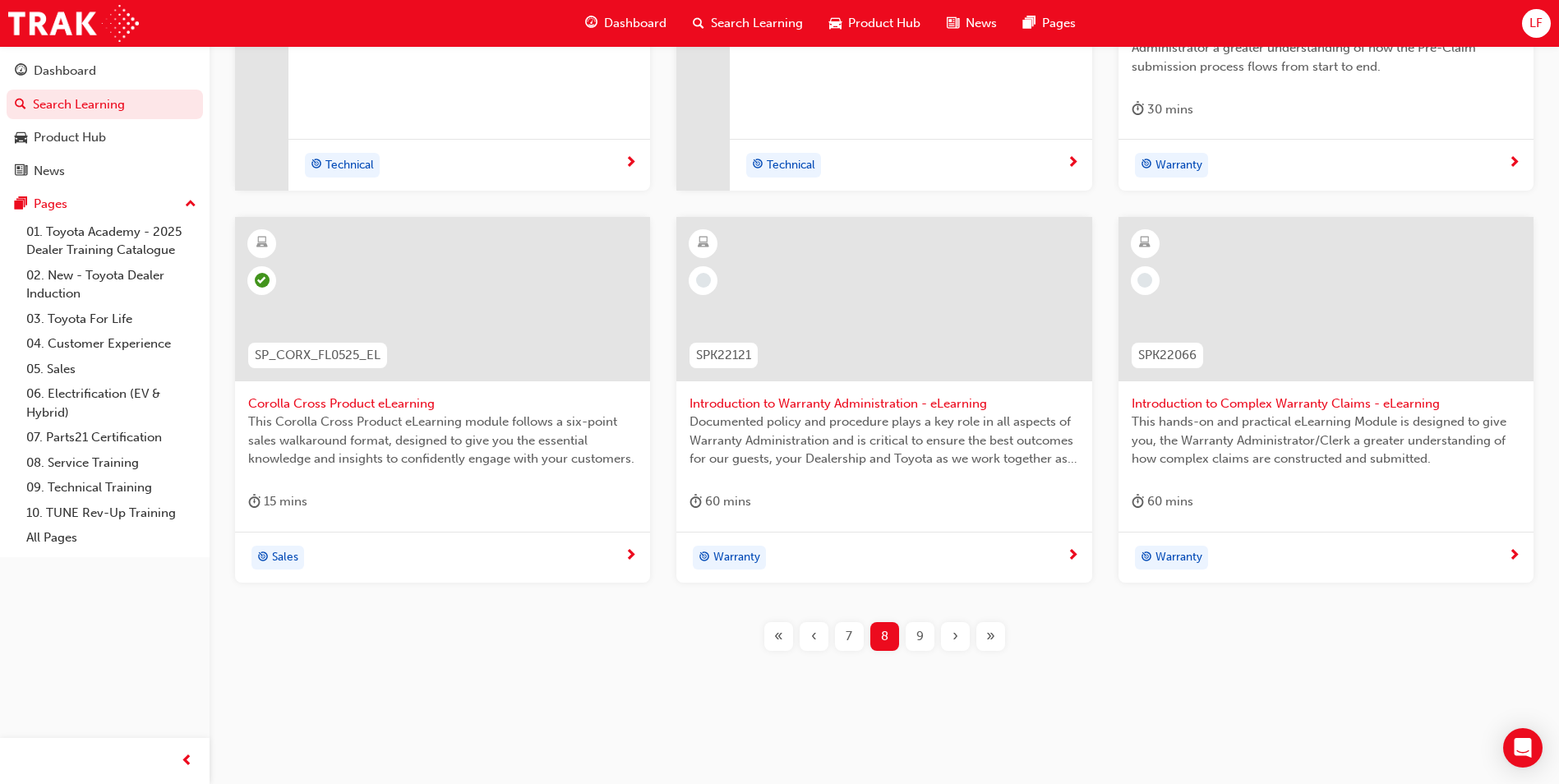
click at [921, 644] on span "9" at bounding box center [920, 636] width 7 height 19
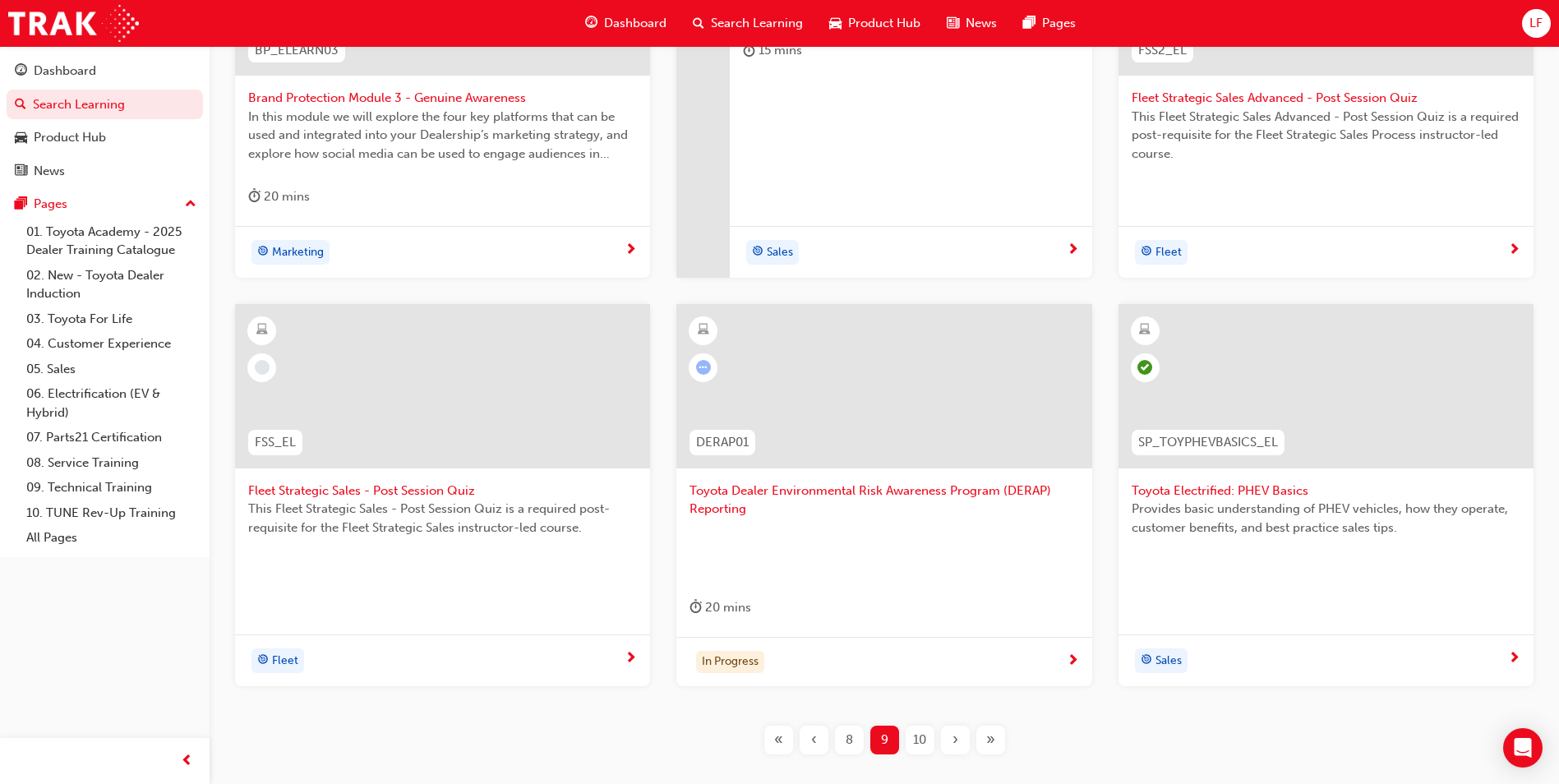
scroll to position [564, 0]
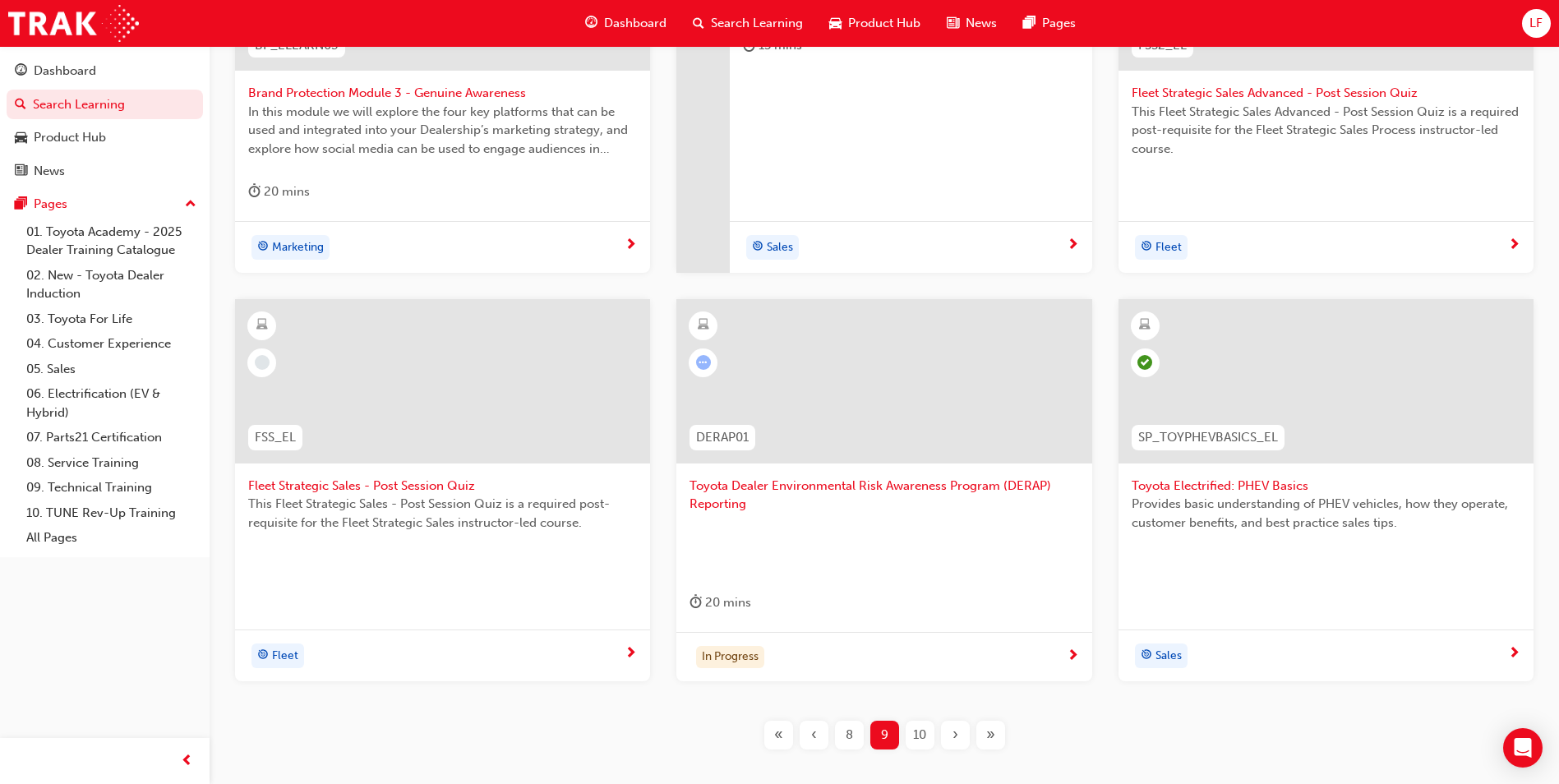
click at [913, 733] on span "10" at bounding box center [919, 734] width 13 height 19
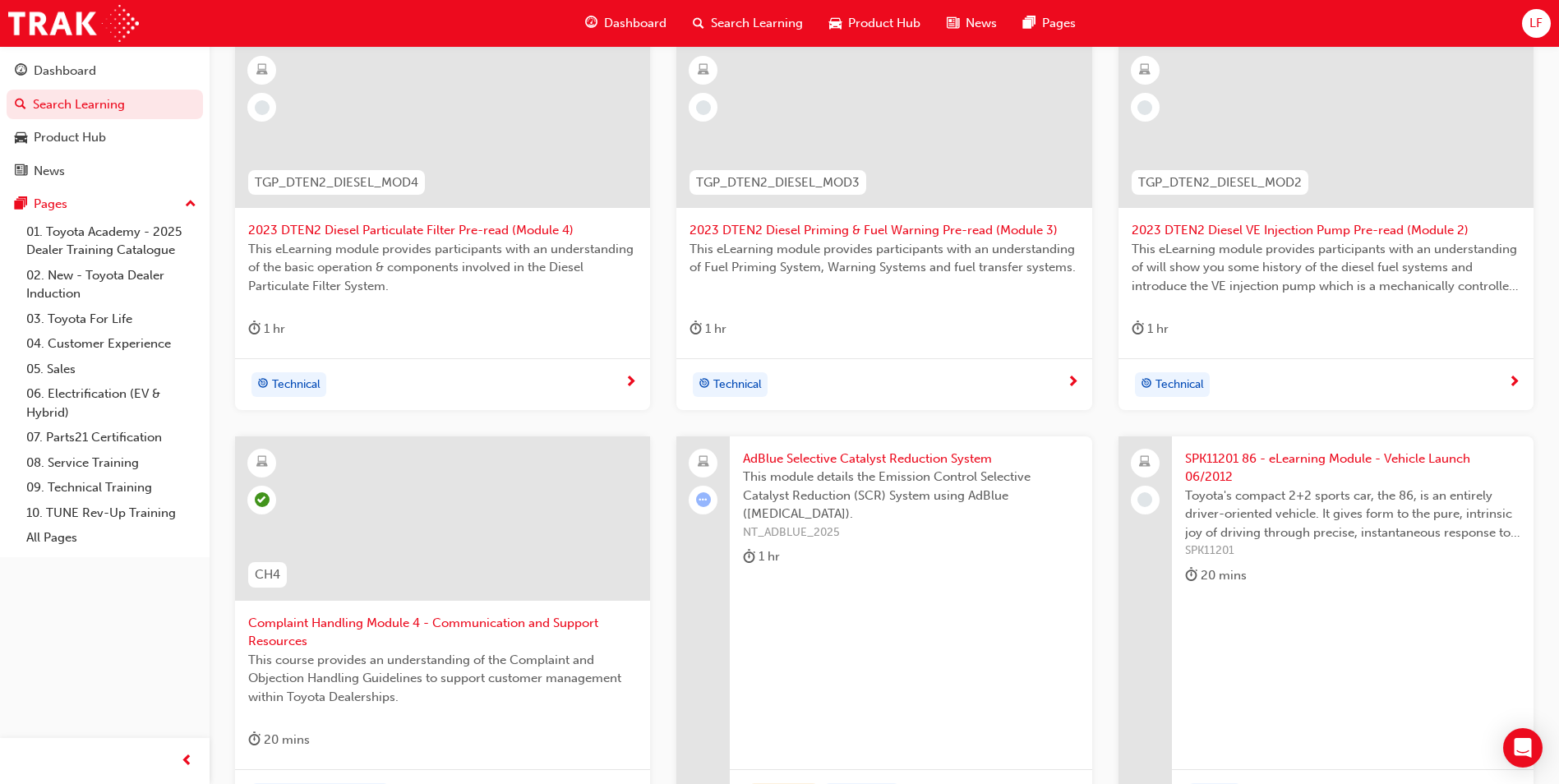
scroll to position [399, 0]
